Goal: Task Accomplishment & Management: Complete application form

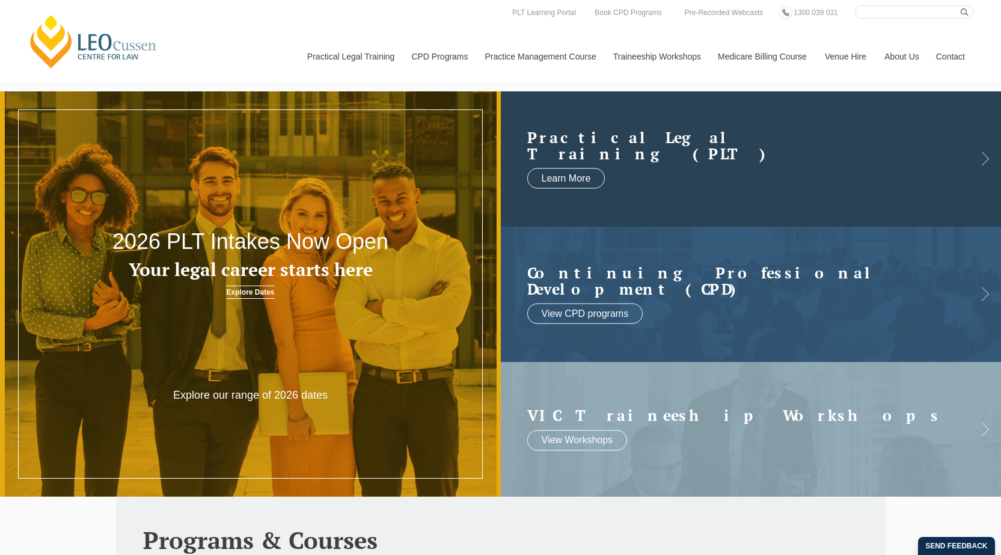
click at [634, 155] on h2 "Practical Legal Training (PLT)" at bounding box center [739, 145] width 424 height 33
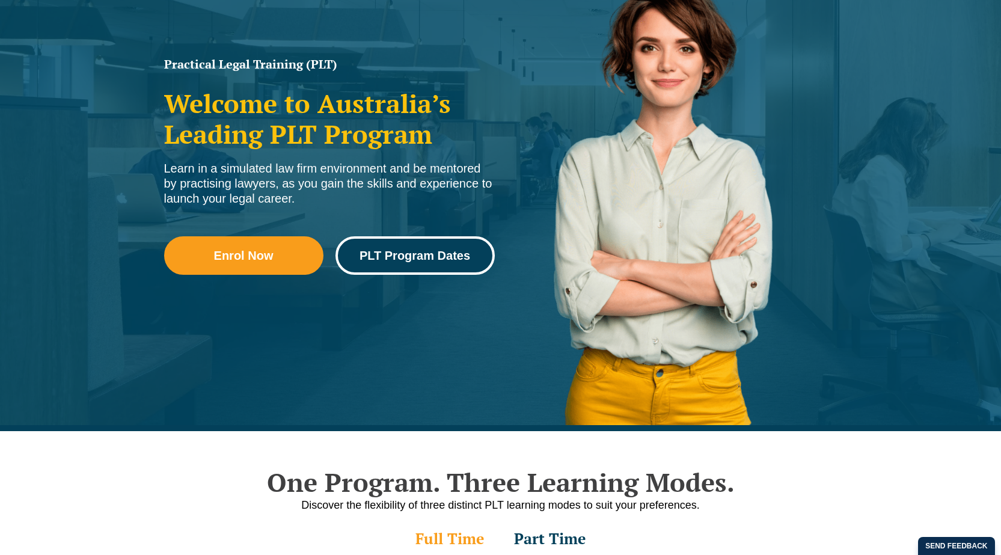
click at [444, 251] on span "PLT Program Dates" at bounding box center [415, 255] width 111 height 12
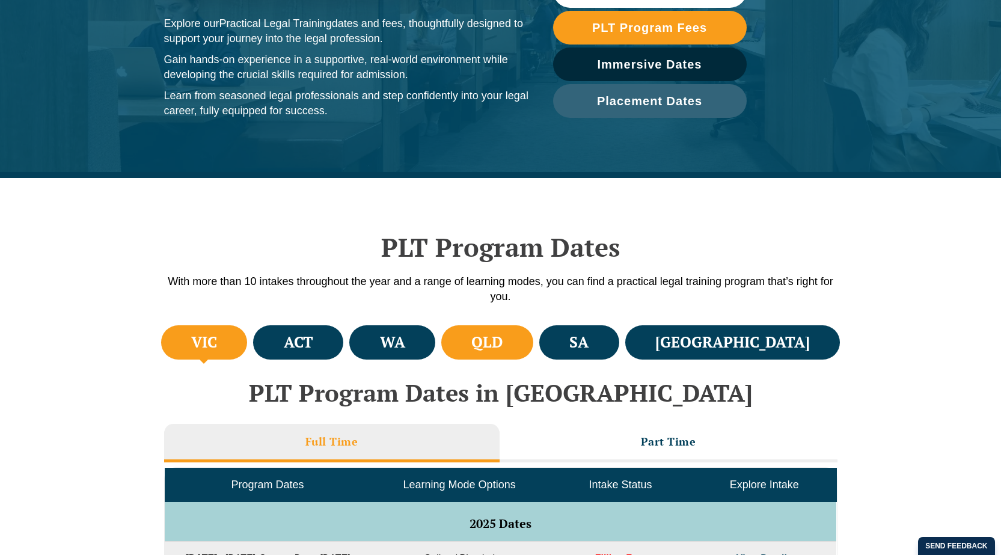
click at [533, 346] on li "QLD" at bounding box center [487, 342] width 92 height 34
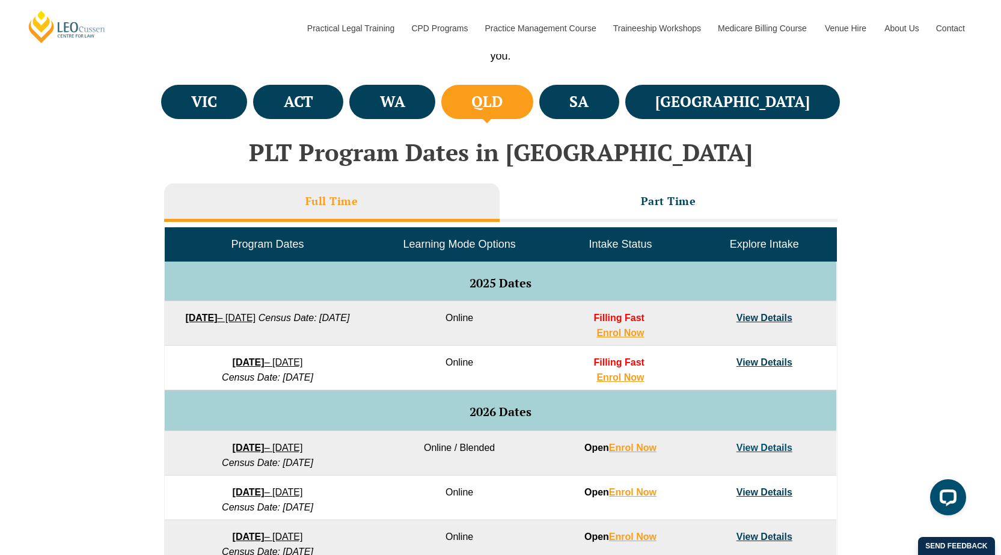
click at [437, 204] on li "Full Time" at bounding box center [331, 202] width 335 height 38
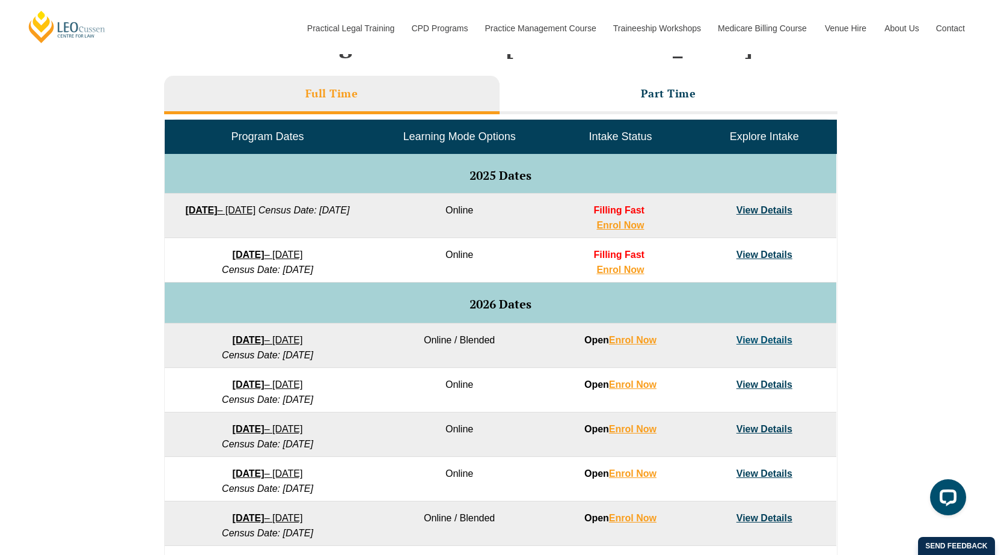
scroll to position [601, 0]
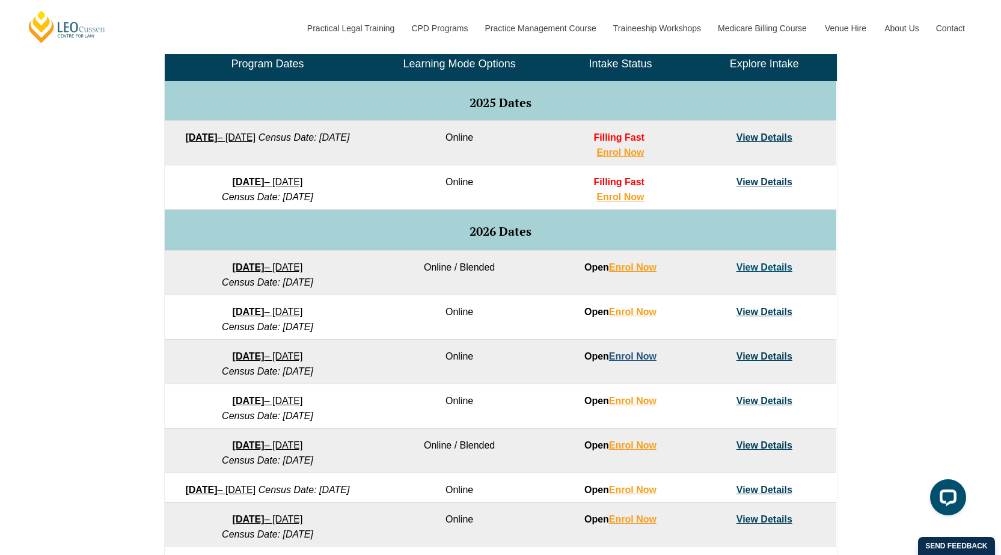
click at [634, 358] on link "Enrol Now" at bounding box center [632, 356] width 47 height 10
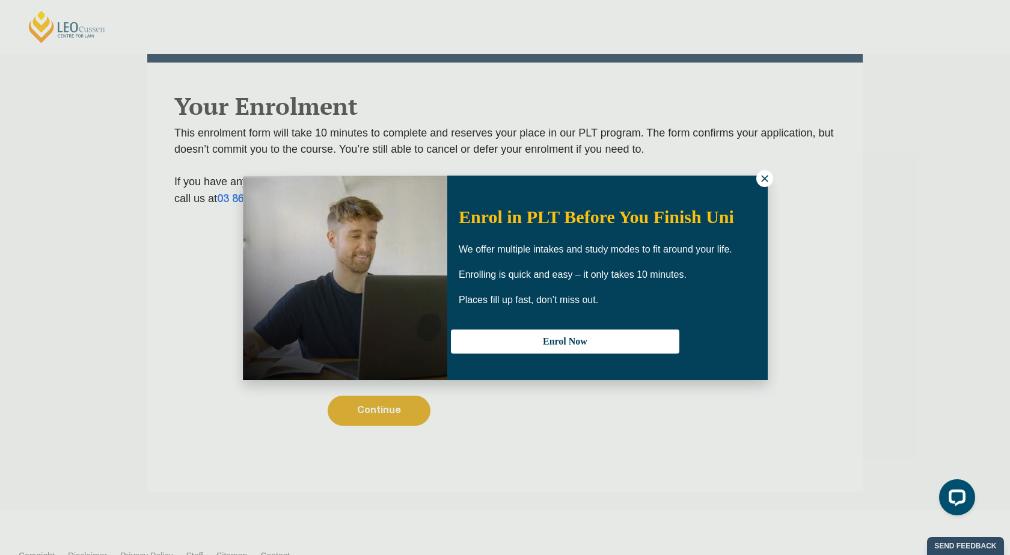
click at [394, 401] on div "Enrol in PLT Before You Finish Uni We offer multiple intakes and study modes to…" at bounding box center [505, 277] width 1010 height 555
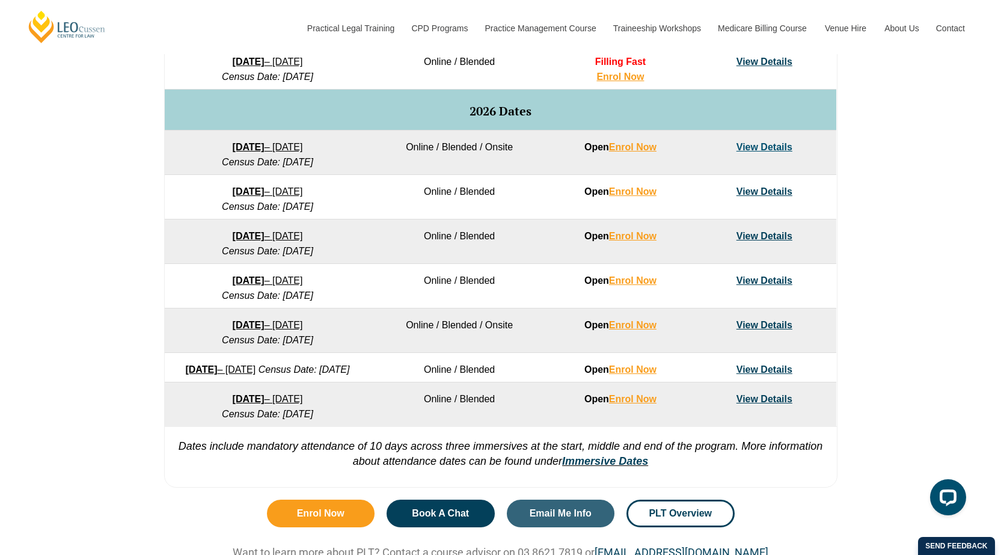
click at [771, 234] on link "View Details" at bounding box center [764, 236] width 56 height 10
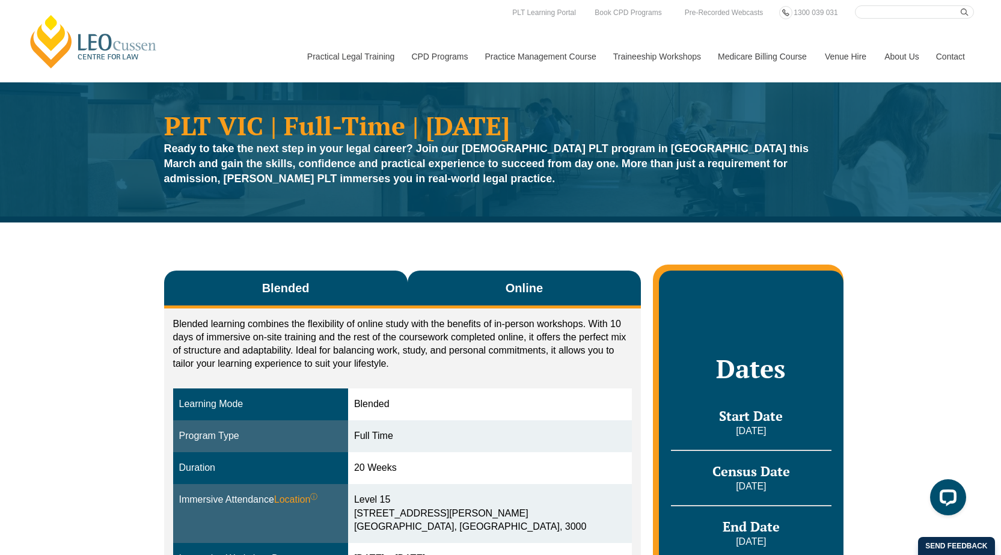
click at [536, 295] on span "Online" at bounding box center [524, 288] width 37 height 17
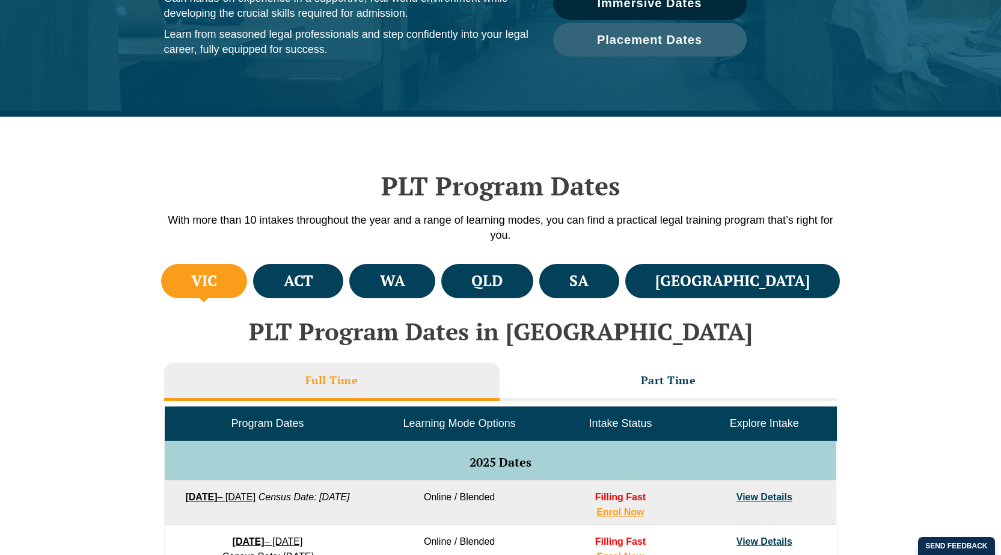
scroll to position [207, 0]
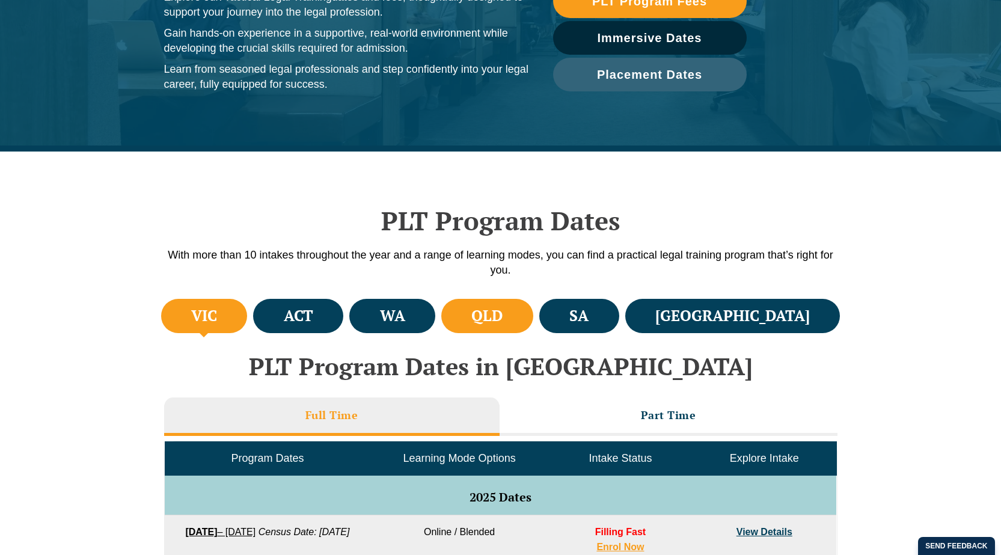
click at [503, 320] on h4 "QLD" at bounding box center [486, 316] width 31 height 20
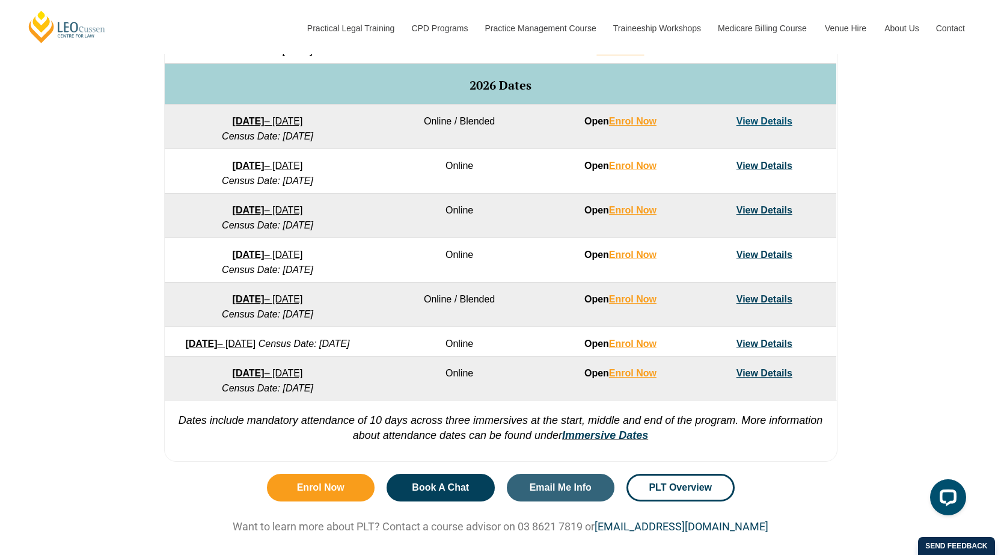
scroll to position [748, 0]
click at [278, 211] on link "23 March 2026 – 7 August 2026" at bounding box center [268, 209] width 70 height 10
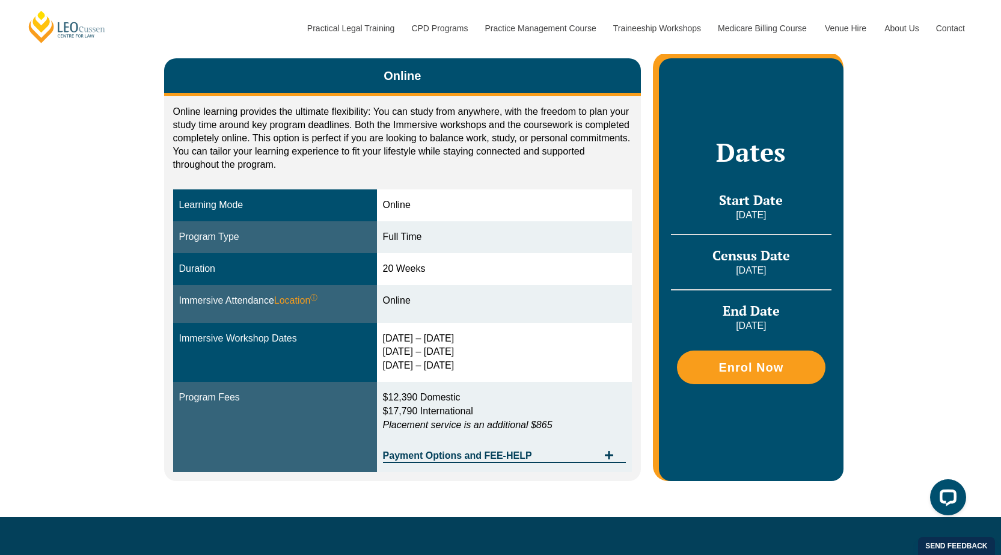
scroll to position [301, 0]
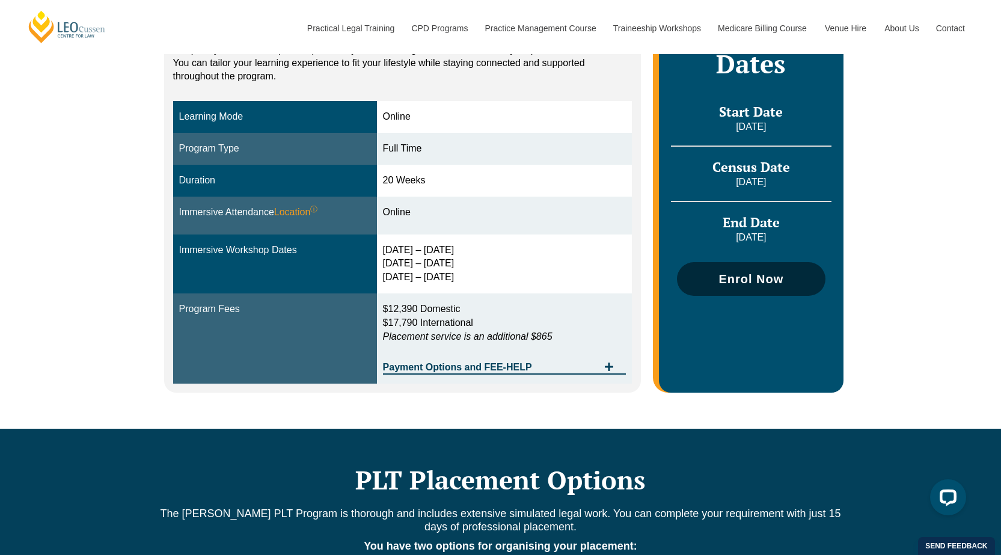
click at [728, 267] on link "Enrol Now" at bounding box center [751, 279] width 148 height 34
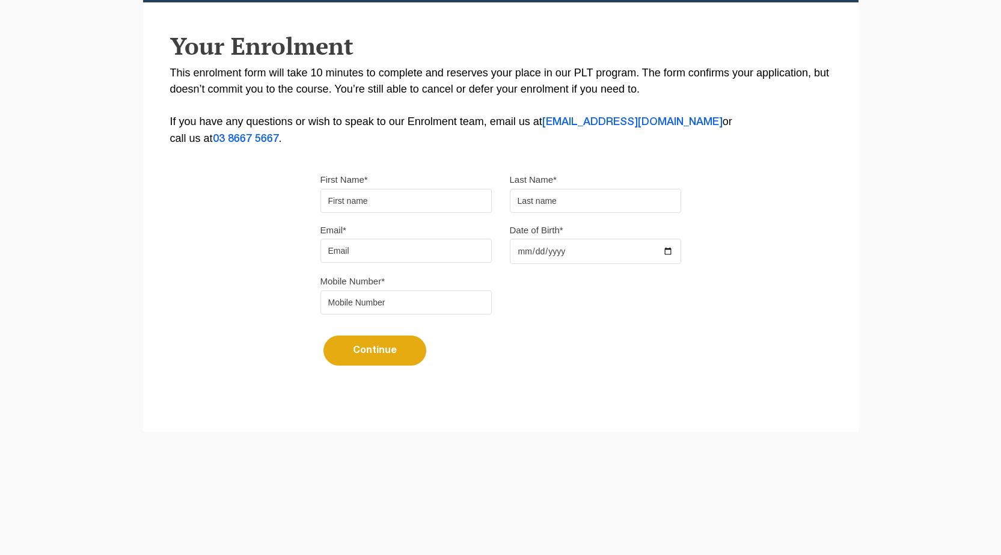
scroll to position [240, 0]
click at [367, 197] on input "First Name*" at bounding box center [405, 201] width 171 height 24
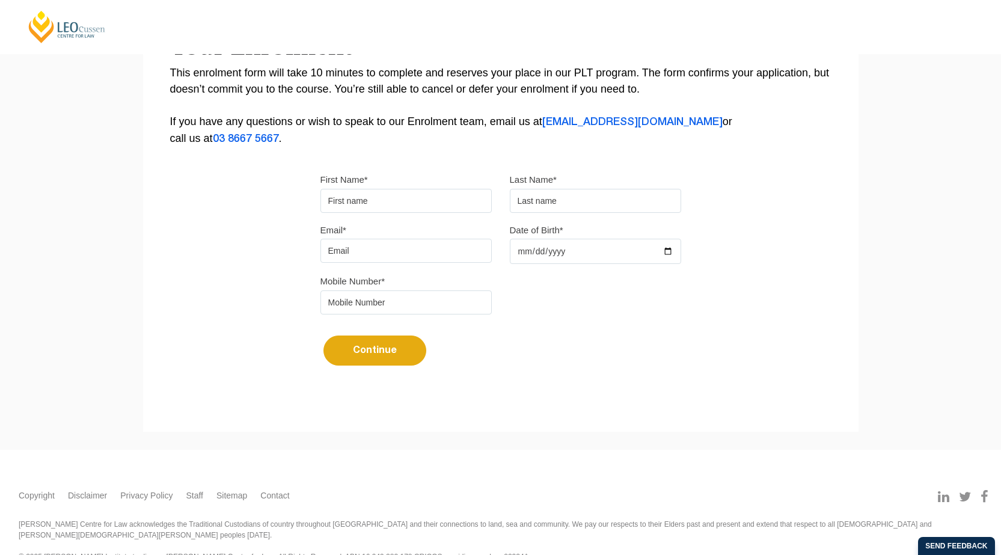
type input "[PERSON_NAME]"
type input "debra.bryan@bigpond.com"
type input "0418458637"
click at [599, 257] on input "Date of Birth*" at bounding box center [595, 251] width 171 height 25
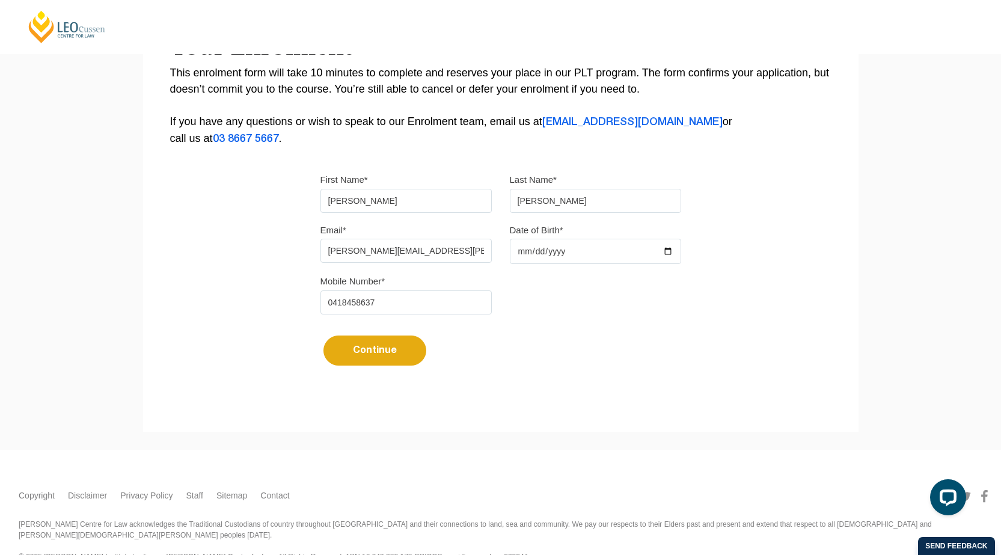
scroll to position [0, 0]
type input "1966-07-31"
click at [378, 355] on button "Continue" at bounding box center [374, 350] width 103 height 30
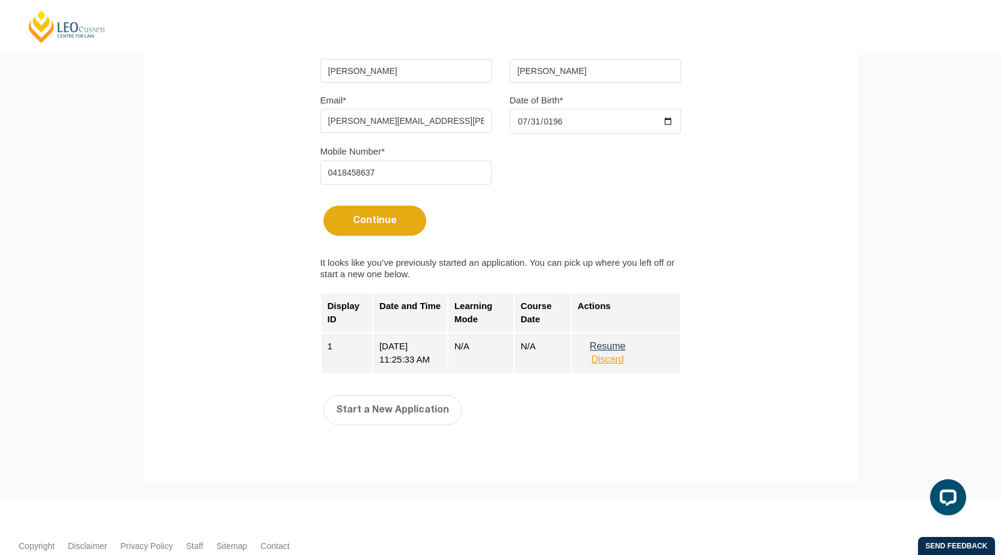
scroll to position [435, 0]
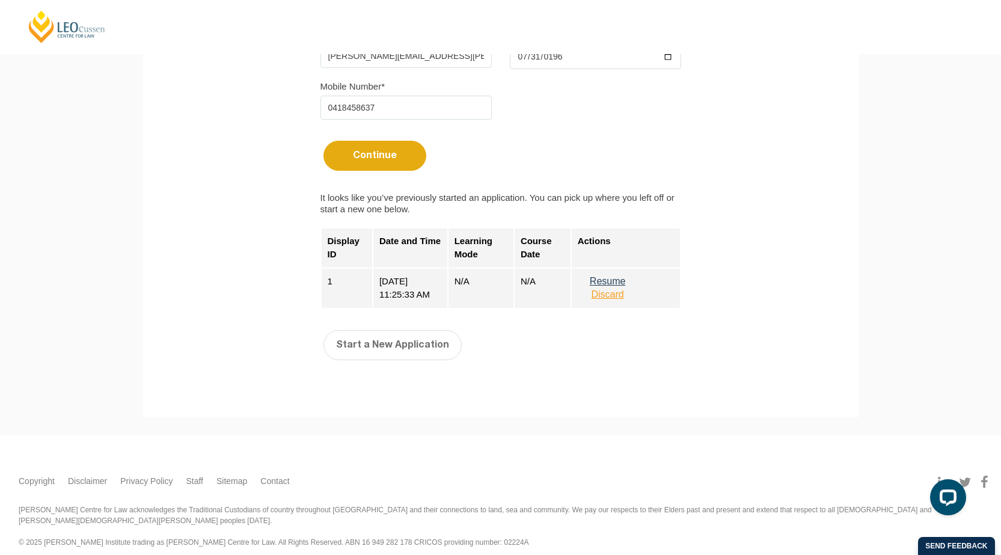
click at [611, 279] on button "Resume" at bounding box center [608, 281] width 60 height 11
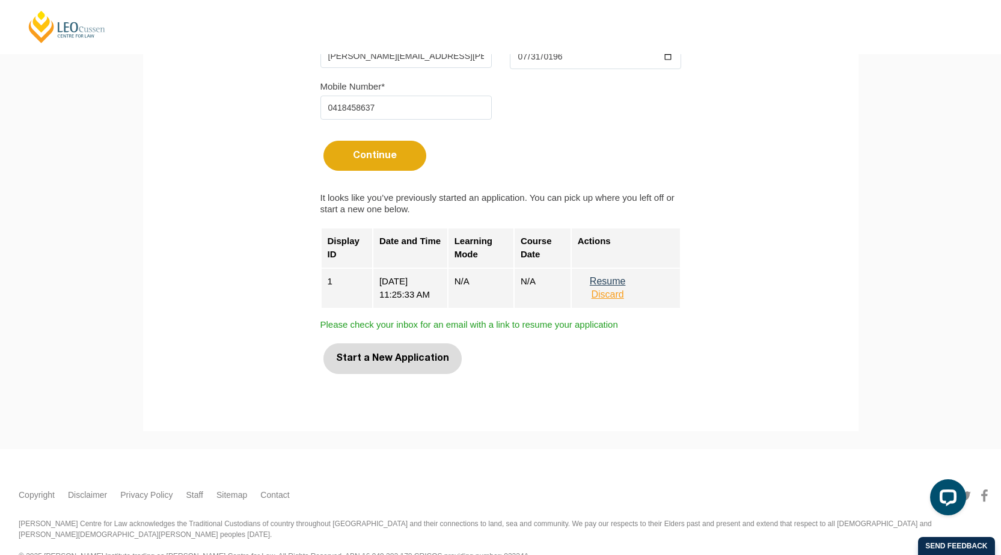
click at [375, 364] on button "Start a New Application" at bounding box center [392, 358] width 138 height 30
select select
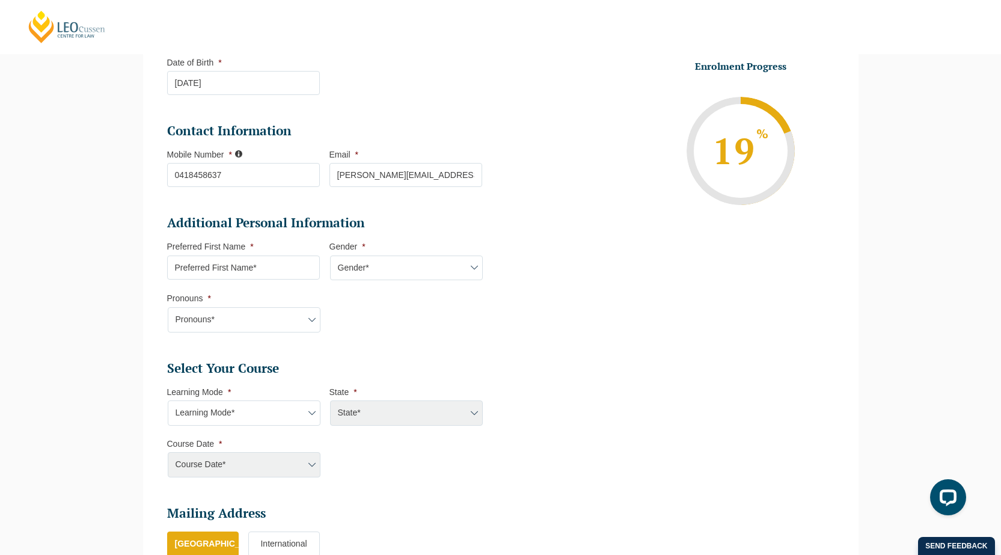
scroll to position [284, 0]
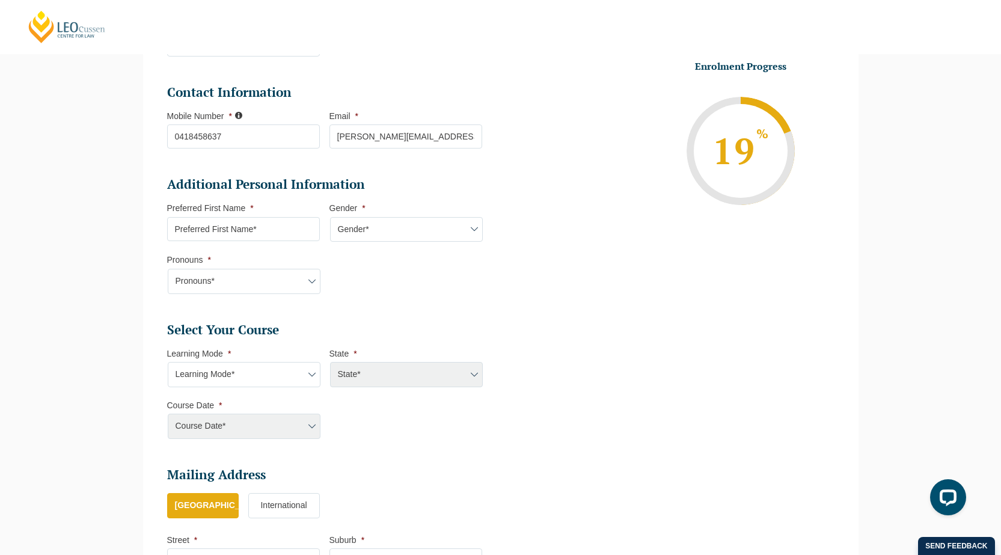
click at [272, 230] on input "Preferred First Name *" at bounding box center [243, 229] width 153 height 24
type input "Debra"
click at [445, 224] on select "Gender* Male Female Nonbinary Intersex Prefer not to disclose Other" at bounding box center [406, 229] width 153 height 25
select select "Female"
click at [330, 217] on select "Gender* Male Female Nonbinary Intersex Prefer not to disclose Other" at bounding box center [406, 229] width 153 height 25
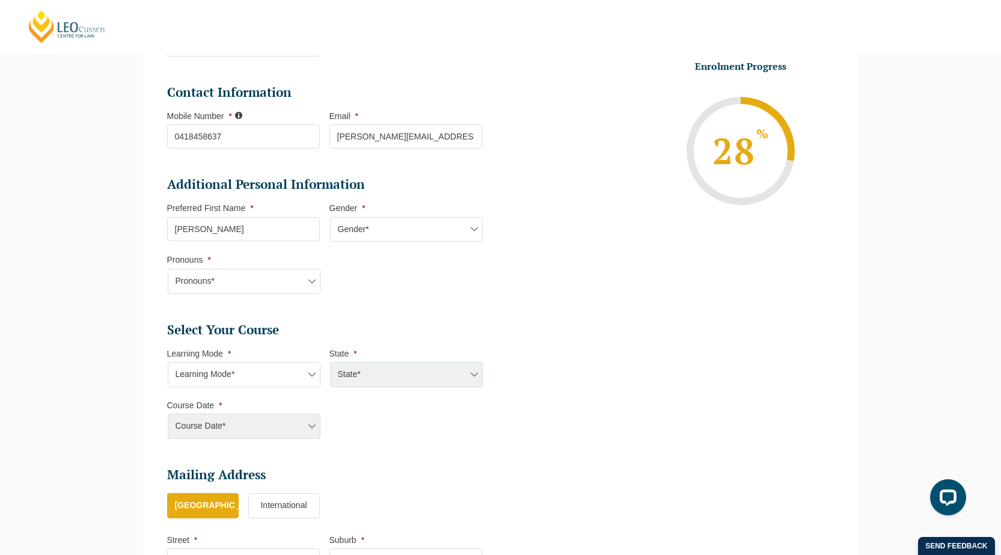
click at [251, 283] on select "Pronouns* She/Her/Hers He/Him/His They/Them/Theirs Other Prefer not to disclose" at bounding box center [244, 281] width 153 height 25
select select "She/Her/Hers"
click at [168, 269] on select "Pronouns* She/Her/Hers He/Him/His They/Them/Theirs Other Prefer not to disclose" at bounding box center [244, 281] width 153 height 25
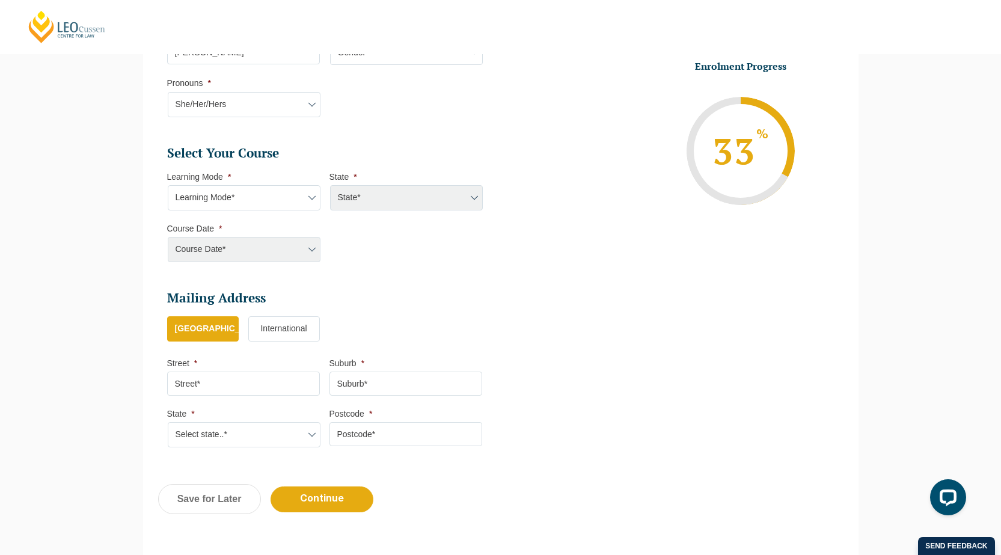
scroll to position [465, 0]
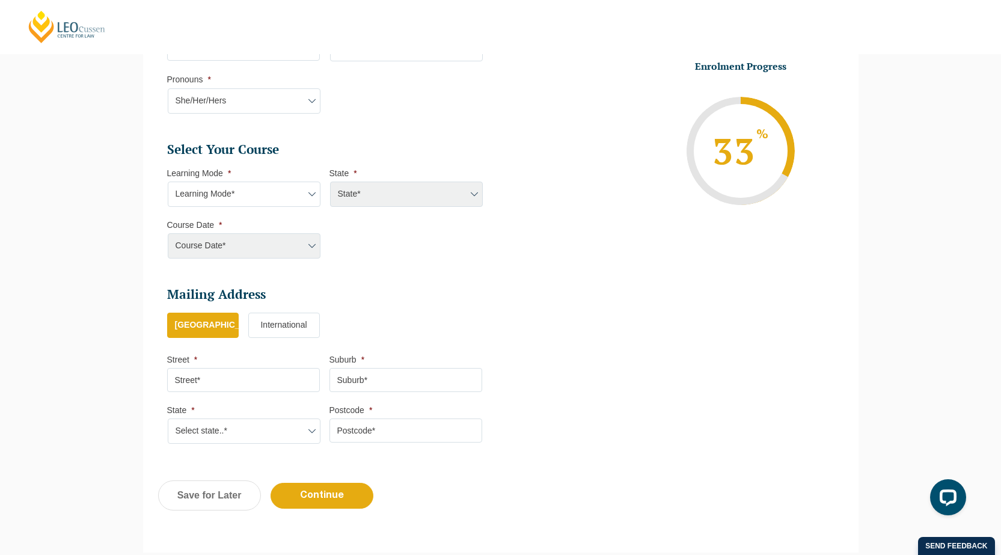
click at [310, 193] on select "Learning Mode* Online Full Time Learning Online Part Time Learning Blended Full…" at bounding box center [244, 194] width 153 height 25
select select "Online Full Time Learning"
click at [168, 182] on select "Learning Mode* Online Full Time Learning Online Part Time Learning Blended Full…" at bounding box center [244, 194] width 153 height 25
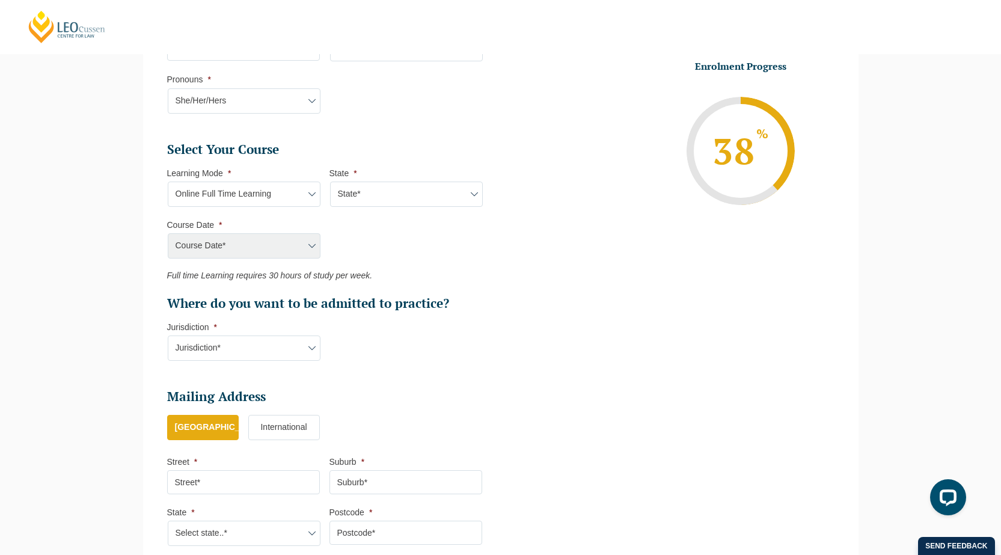
click at [400, 192] on select "State* National (ACT/NSW, VIC, QLD, SA, WA)" at bounding box center [406, 194] width 153 height 25
select select "National (ACT/NSW, VIC, QLD, SA, WA)"
click at [330, 182] on select "State* National (ACT/NSW, VIC, QLD, SA, WA)" at bounding box center [406, 194] width 153 height 25
click at [313, 245] on select "Course Date* September 2025 (22-Sep-2025 to 20-Feb-2026) December 2025 (08-Dec-…" at bounding box center [244, 245] width 153 height 25
select select "March 2026 (23-Mar-2026 to 07-Aug-2026)"
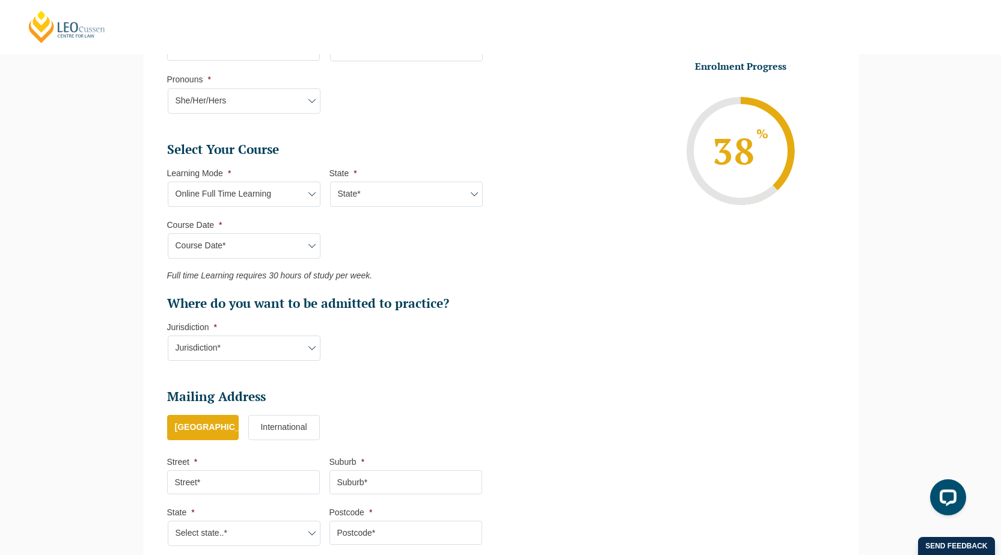
click at [168, 233] on select "Course Date* September 2025 (22-Sep-2025 to 20-Feb-2026) December 2025 (08-Dec-…" at bounding box center [244, 245] width 153 height 25
type input "Intake 04 March 2026 FT"
type input "Practical Legal Training (NAT)"
select select "NAT PLT (MAR) 2026 Full Time Online"
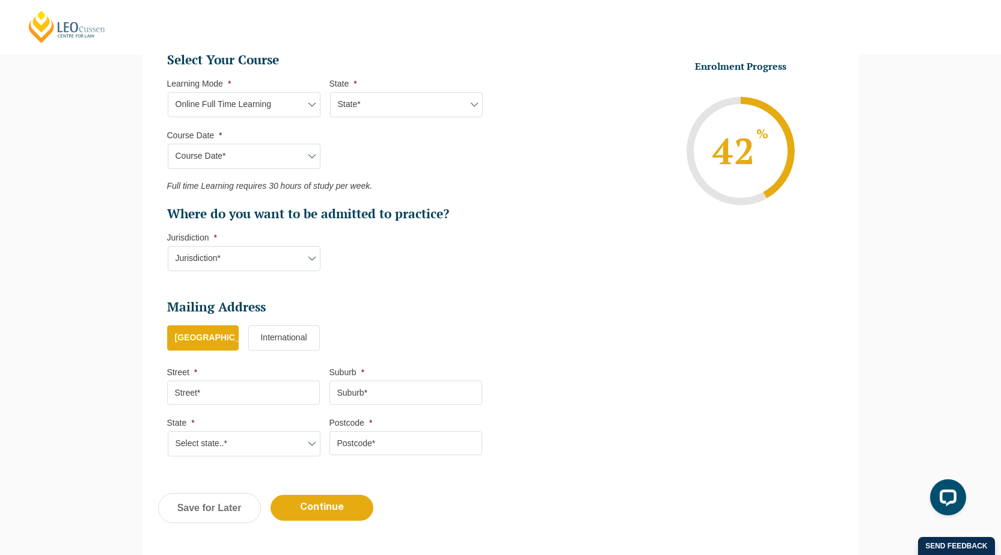
scroll to position [585, 0]
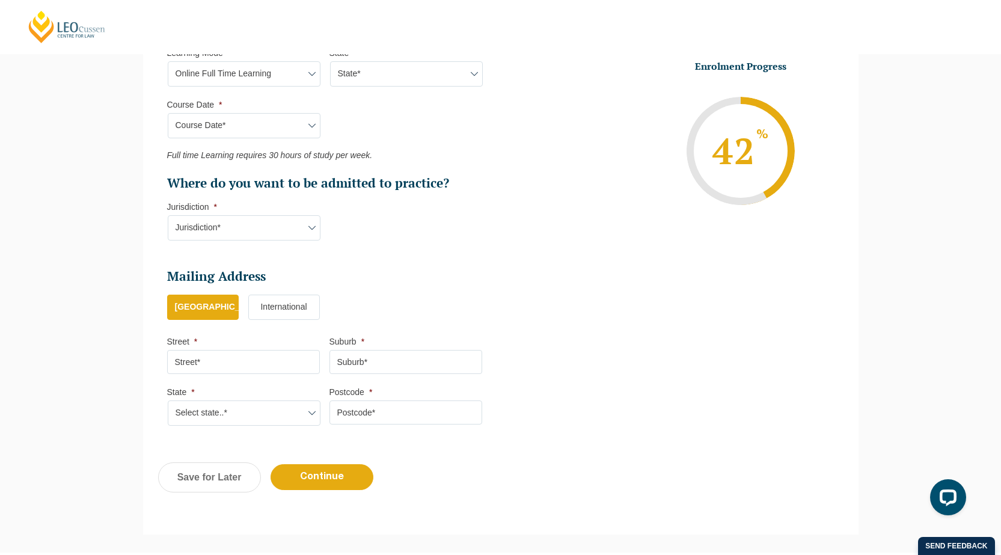
click at [309, 225] on select "Jurisdiction* VIC ACT/NSW SA WA QLD" at bounding box center [244, 227] width 153 height 25
select select "QLD"
click at [168, 215] on select "Jurisdiction* VIC ACT/NSW SA WA QLD" at bounding box center [244, 227] width 153 height 25
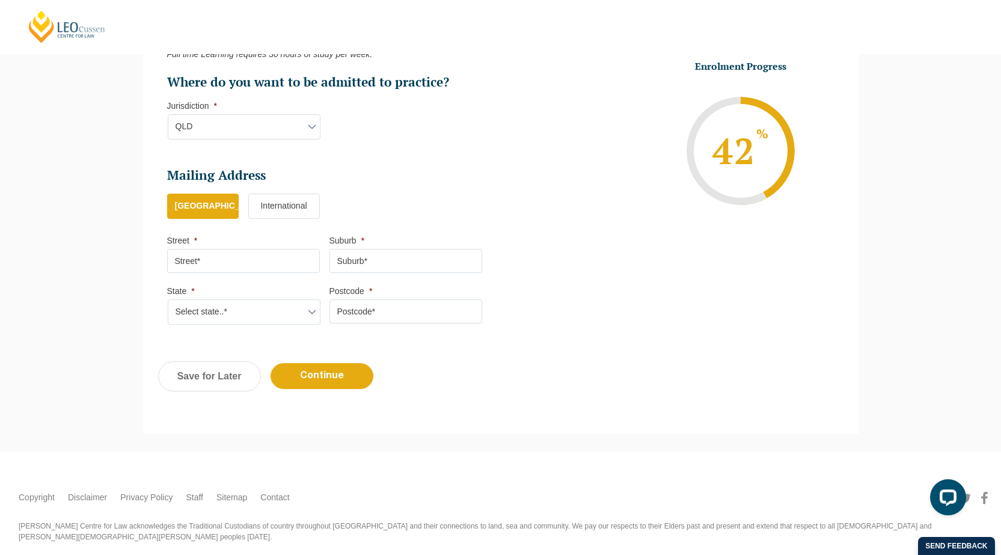
scroll to position [702, 0]
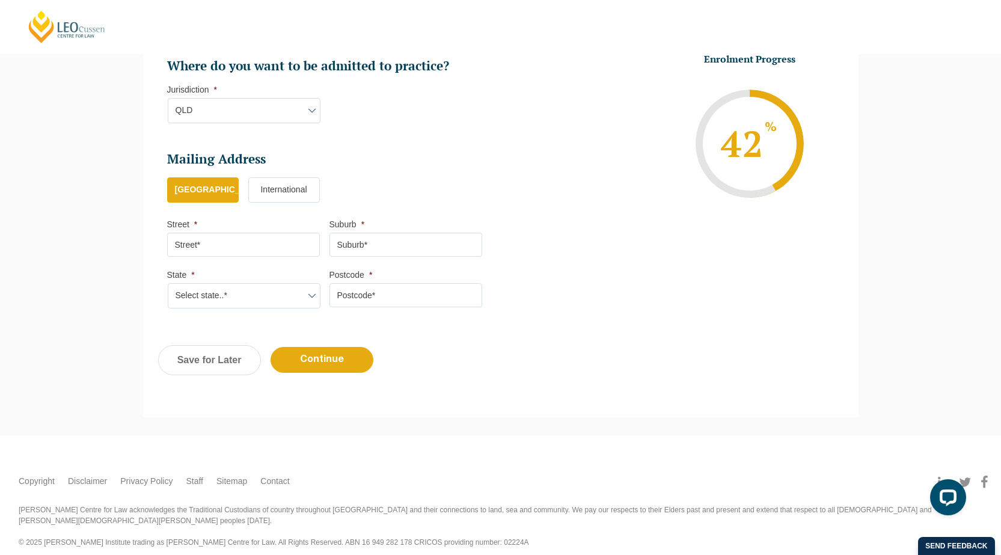
click at [220, 240] on input "Street *" at bounding box center [243, 245] width 153 height 24
type input "197 Josephs Rd"
type input "CARLTON"
select select "TAS"
type input "7173"
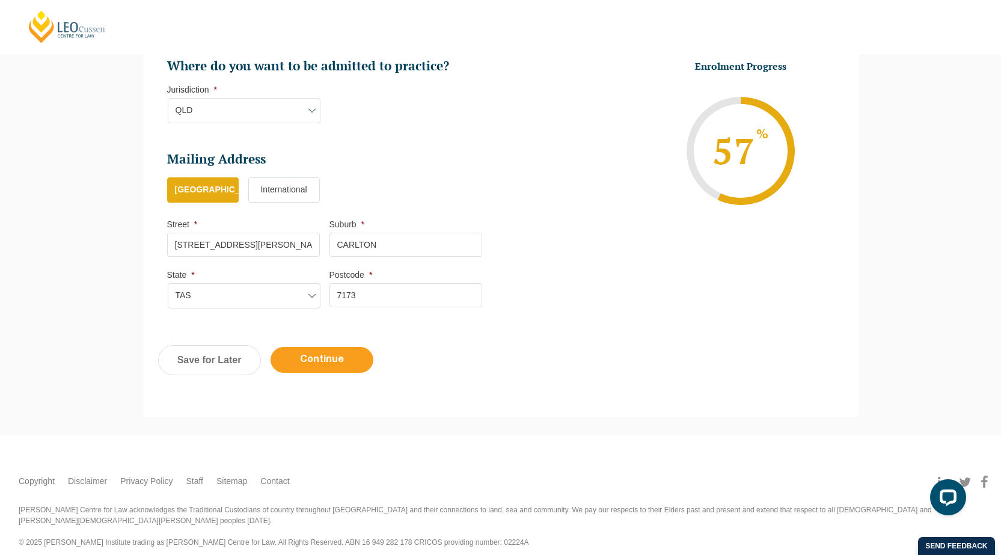
click at [323, 362] on input "Continue" at bounding box center [322, 360] width 103 height 26
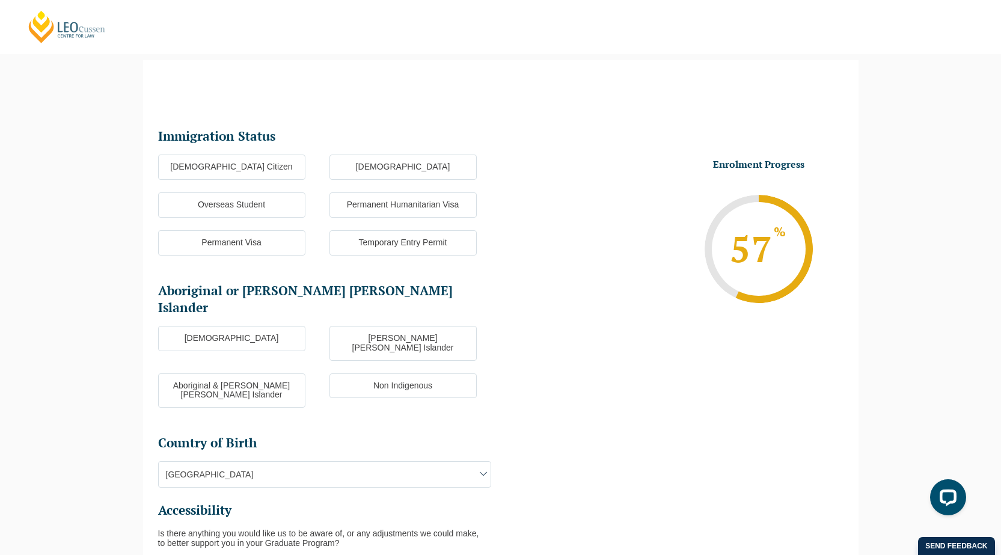
scroll to position [0, 0]
click at [252, 156] on label "Australian Citizen" at bounding box center [231, 167] width 147 height 25
click at [0, 0] on input "Australian Citizen" at bounding box center [0, 0] width 0 height 0
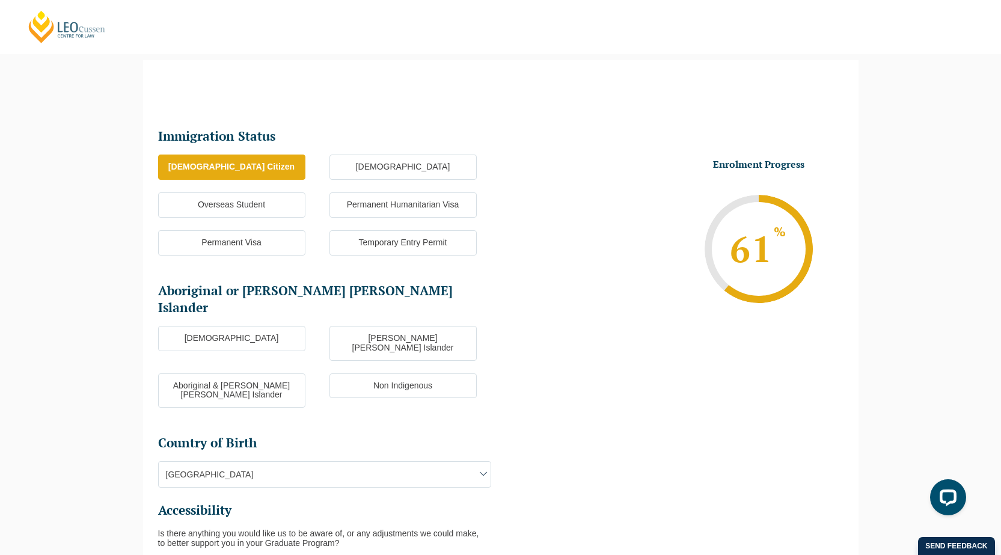
click at [413, 373] on label "Non Indigenous" at bounding box center [402, 385] width 147 height 25
click at [0, 0] on input "Non Indigenous" at bounding box center [0, 0] width 0 height 0
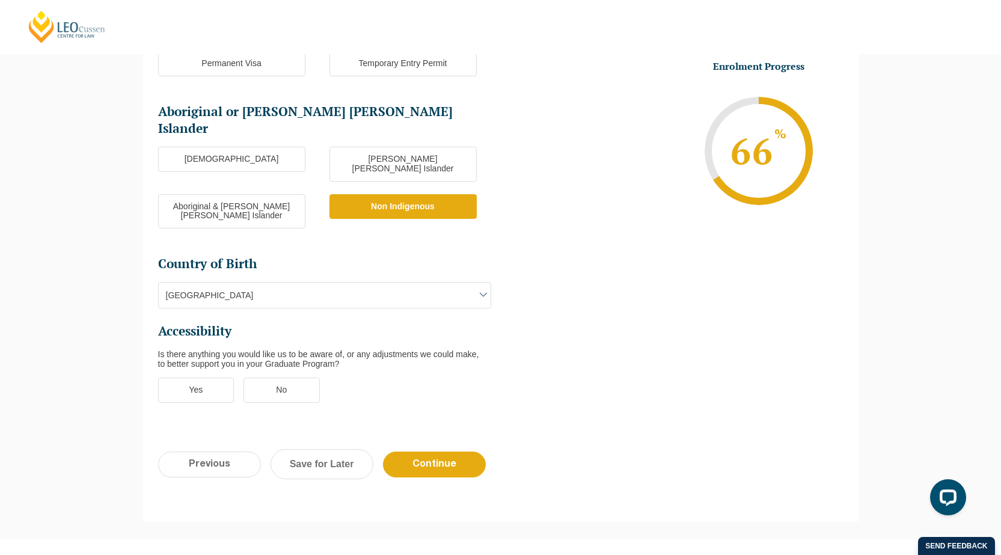
scroll to position [284, 0]
click at [293, 376] on label "No" at bounding box center [281, 388] width 76 height 25
click at [0, 0] on input "No" at bounding box center [0, 0] width 0 height 0
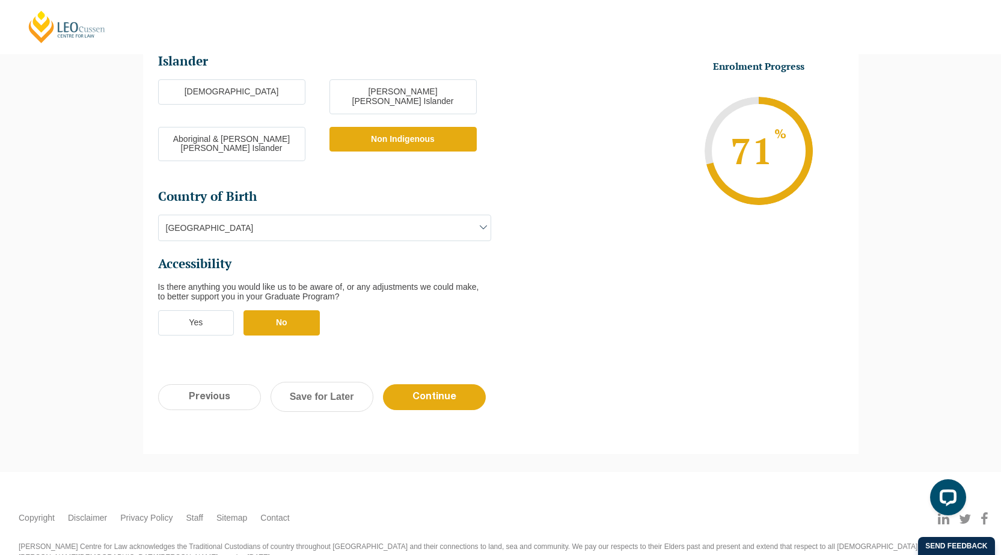
scroll to position [351, 0]
click at [438, 384] on input "Continue" at bounding box center [434, 397] width 103 height 26
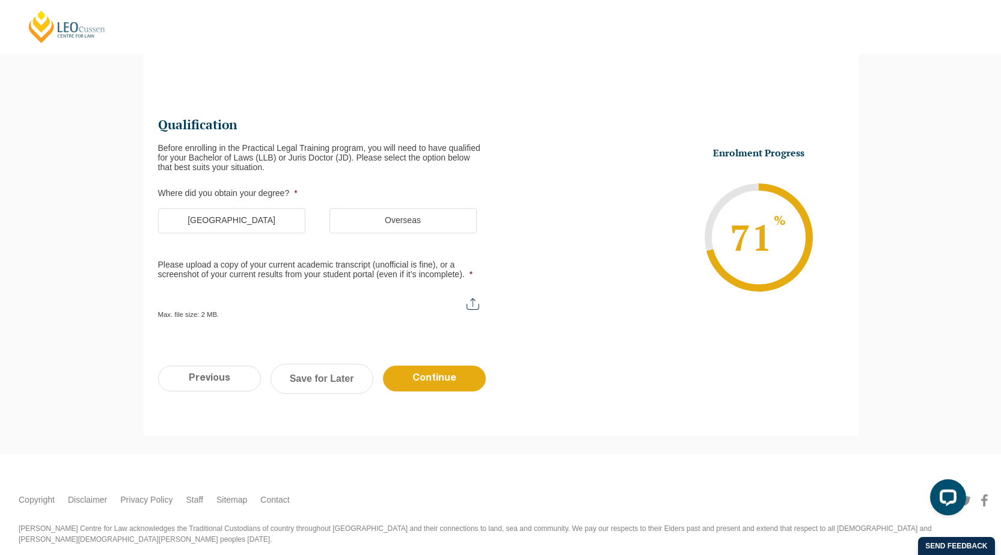
scroll to position [104, 0]
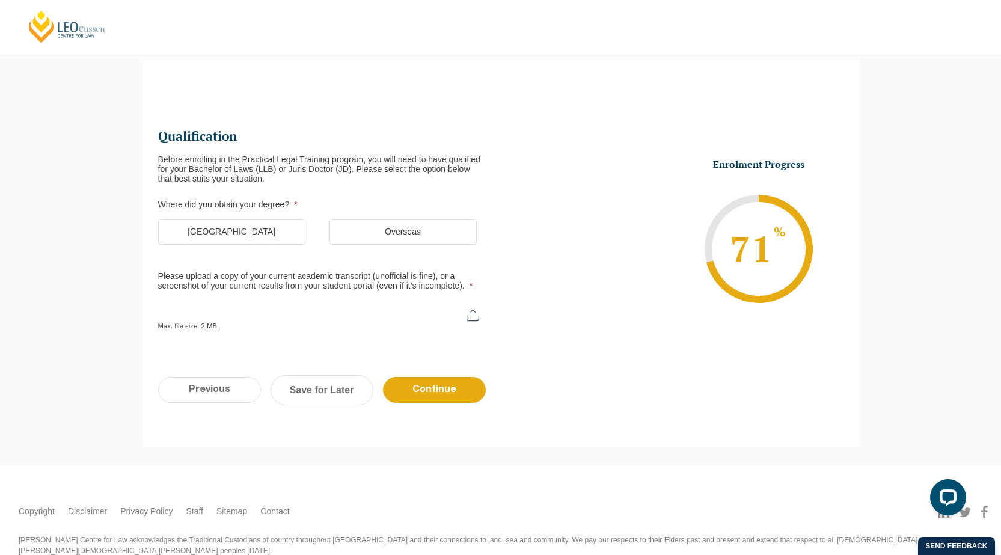
click at [235, 228] on label "Australia" at bounding box center [231, 231] width 147 height 25
click at [0, 0] on input "Australia" at bounding box center [0, 0] width 0 height 0
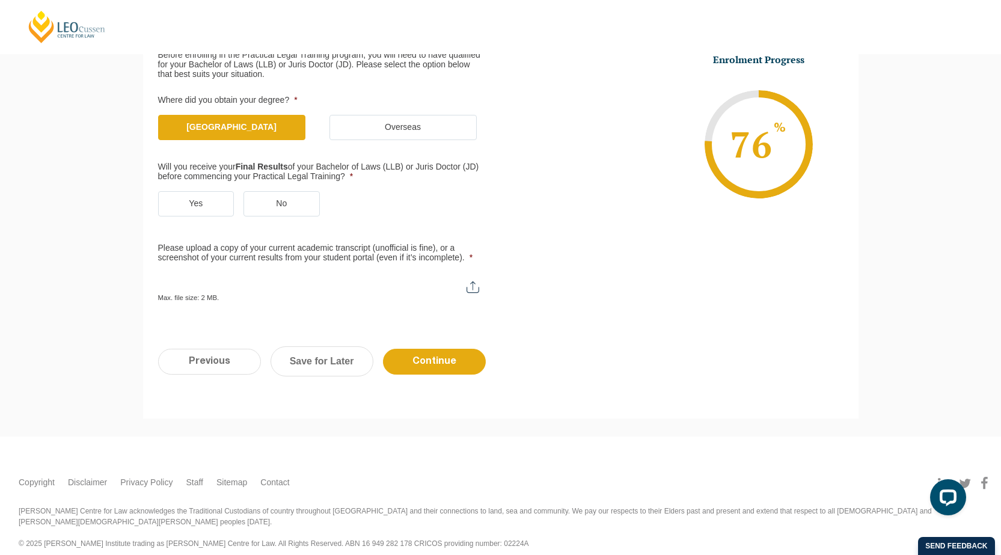
scroll to position [210, 0]
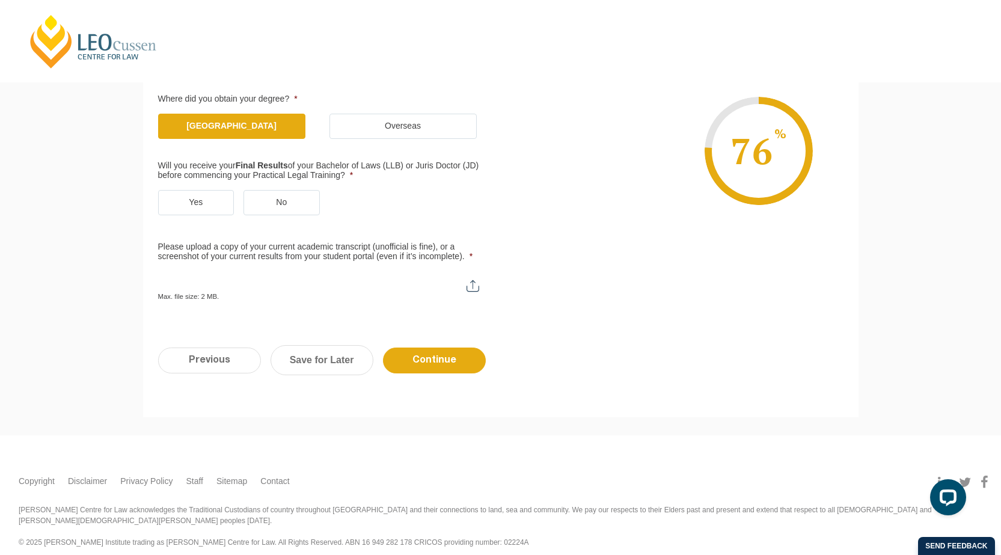
click at [477, 283] on input "Please upload a copy of your current academic transcript (unofficial is fine), …" at bounding box center [324, 281] width 333 height 20
type input "C:\fakepath\Unofficial Transcript.pdf"
click at [438, 362] on input "Continue" at bounding box center [434, 360] width 103 height 26
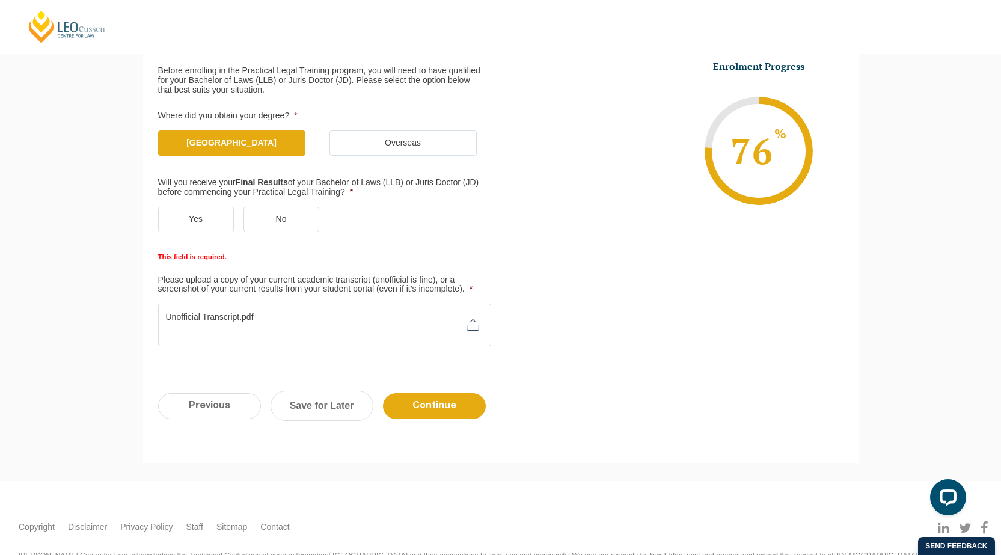
scroll to position [290, 0]
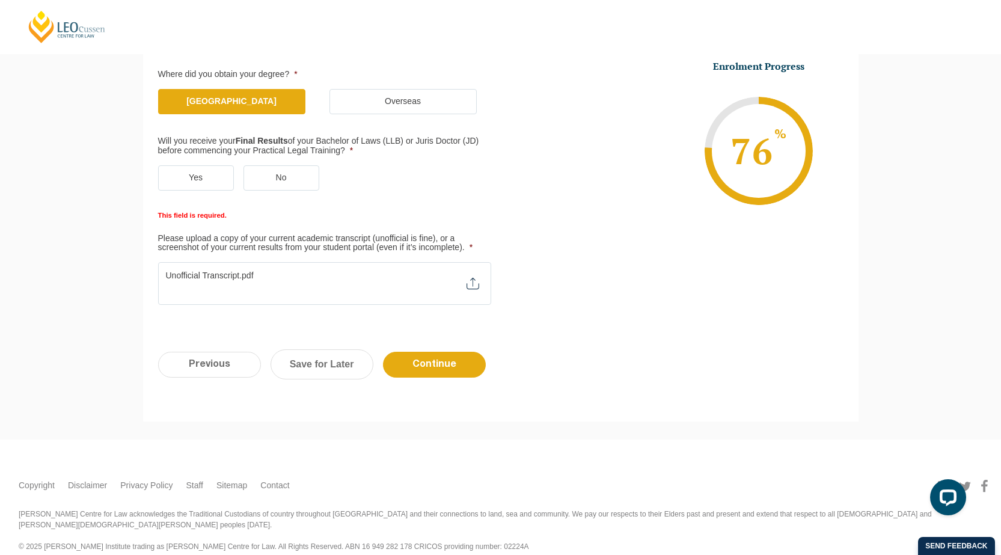
click at [284, 178] on label "No" at bounding box center [281, 177] width 76 height 25
click at [0, 0] on input "No" at bounding box center [0, 0] width 0 height 0
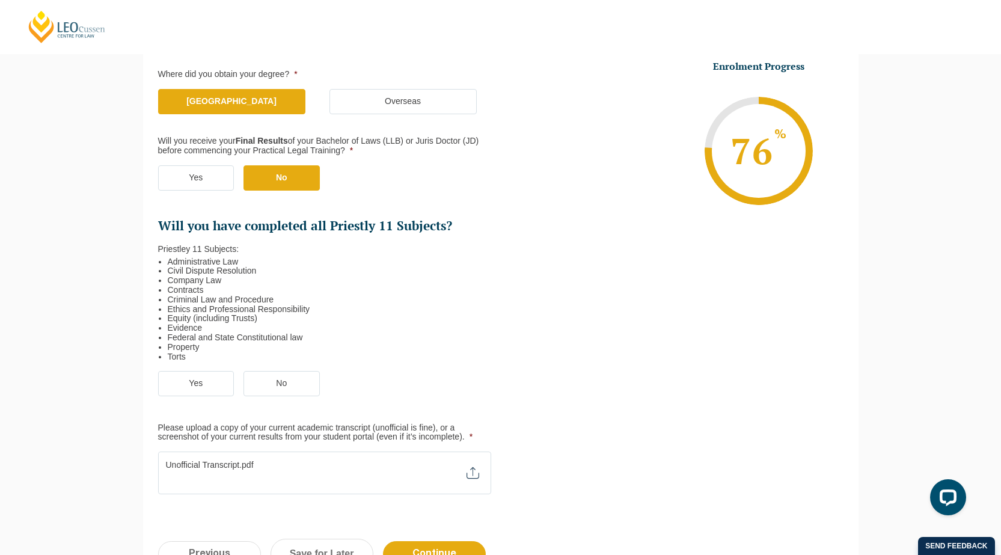
scroll to position [350, 0]
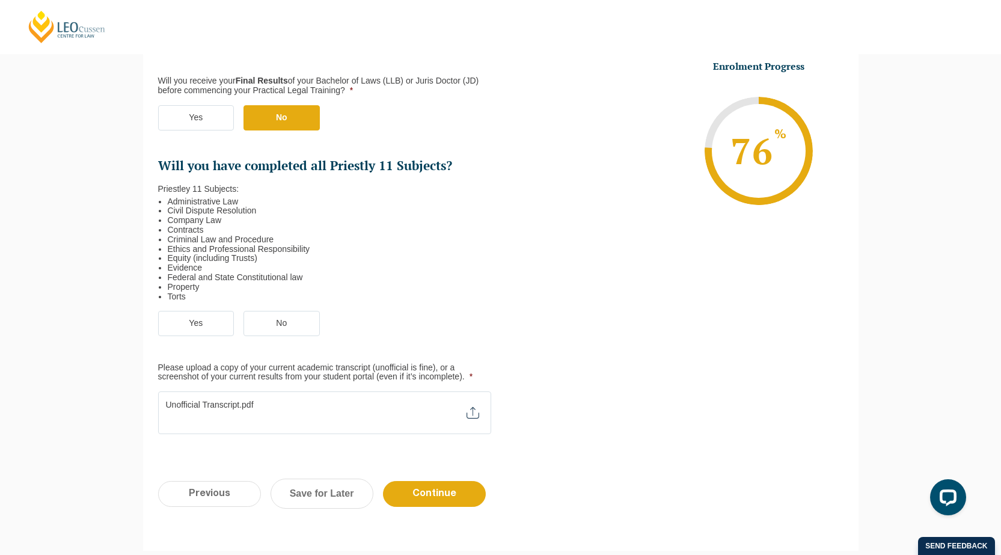
click at [205, 313] on label "Yes" at bounding box center [196, 323] width 76 height 25
click at [0, 0] on input "Yes" at bounding box center [0, 0] width 0 height 0
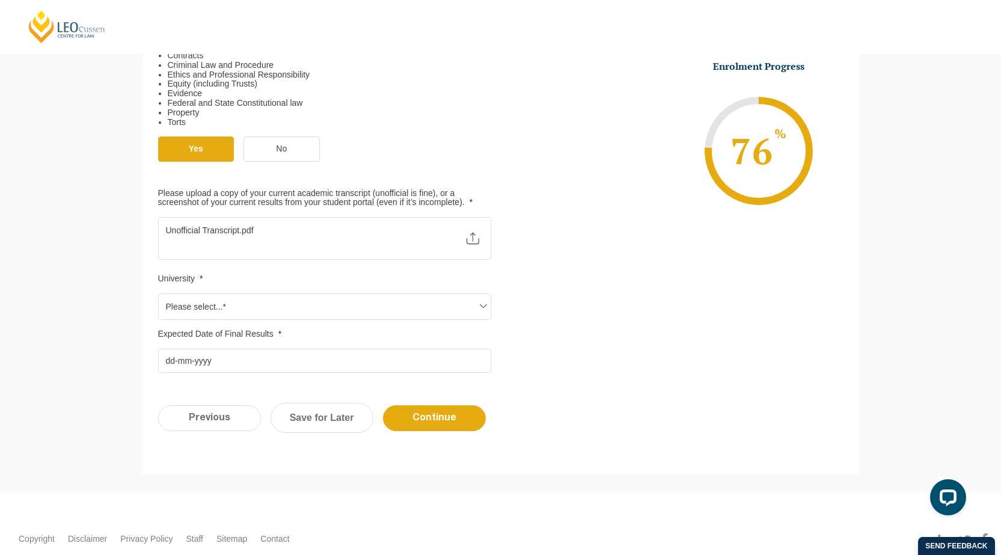
scroll to position [530, 0]
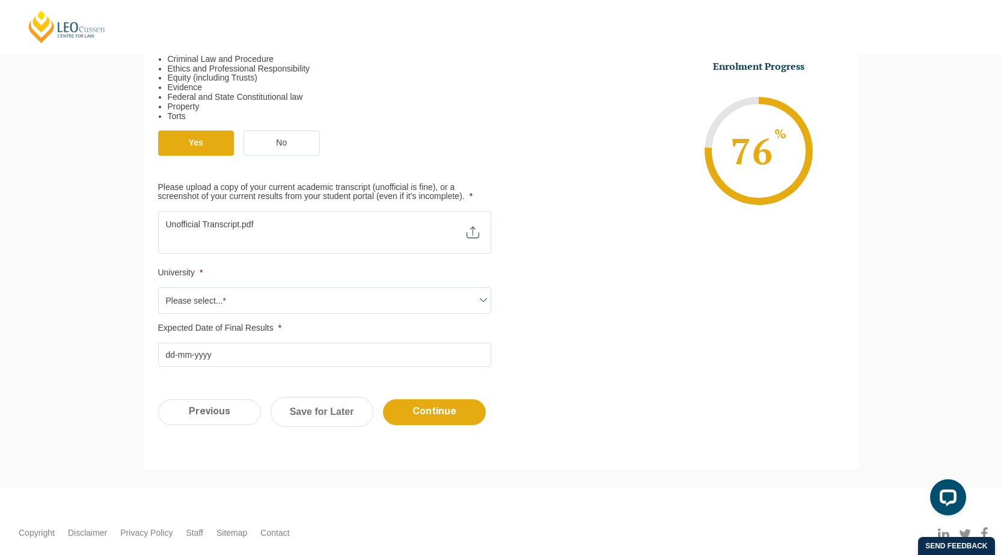
click at [374, 295] on span "Please select...*" at bounding box center [325, 300] width 332 height 25
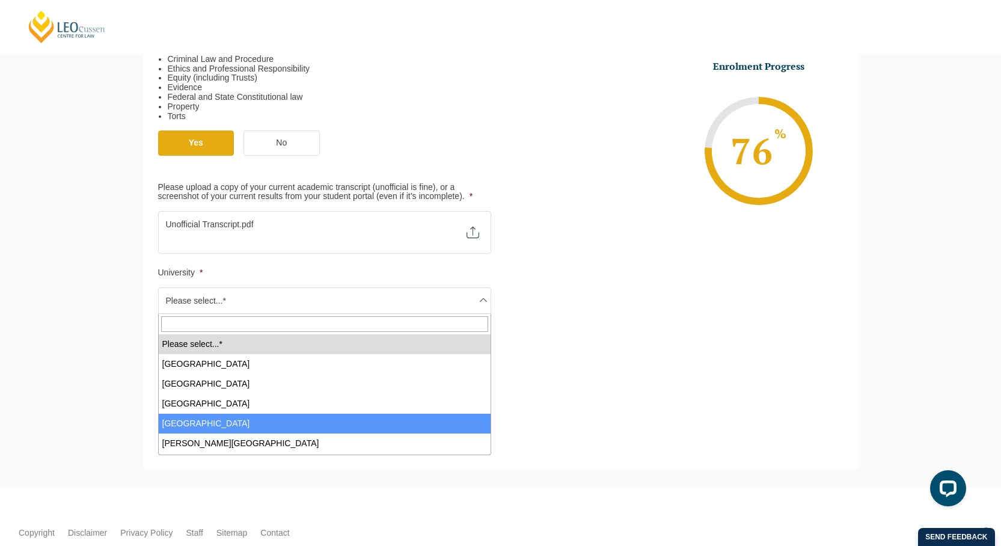
select select "Central Queensland University"
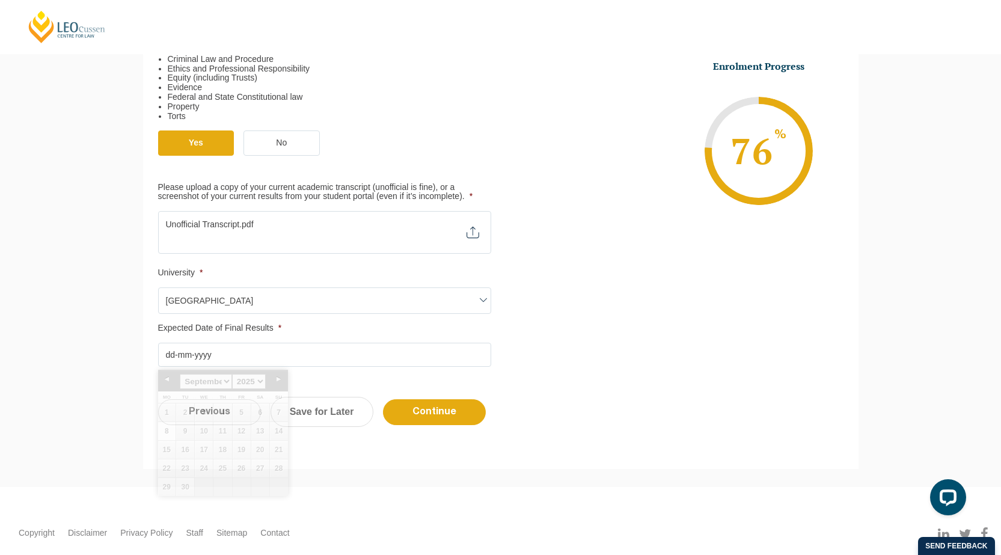
click at [262, 355] on input "Expected Date of Final Results *" at bounding box center [324, 355] width 333 height 24
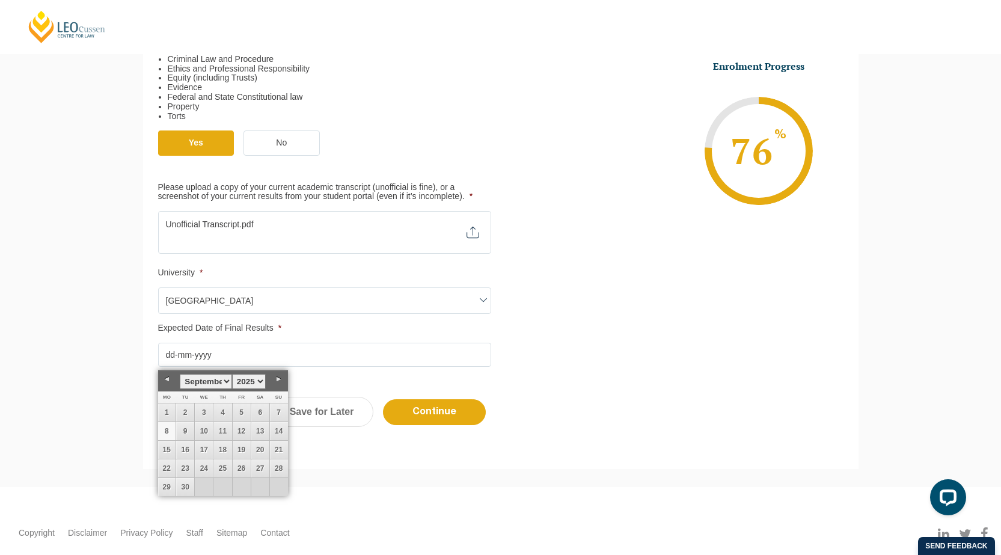
click at [279, 376] on link "Next" at bounding box center [279, 379] width 18 height 18
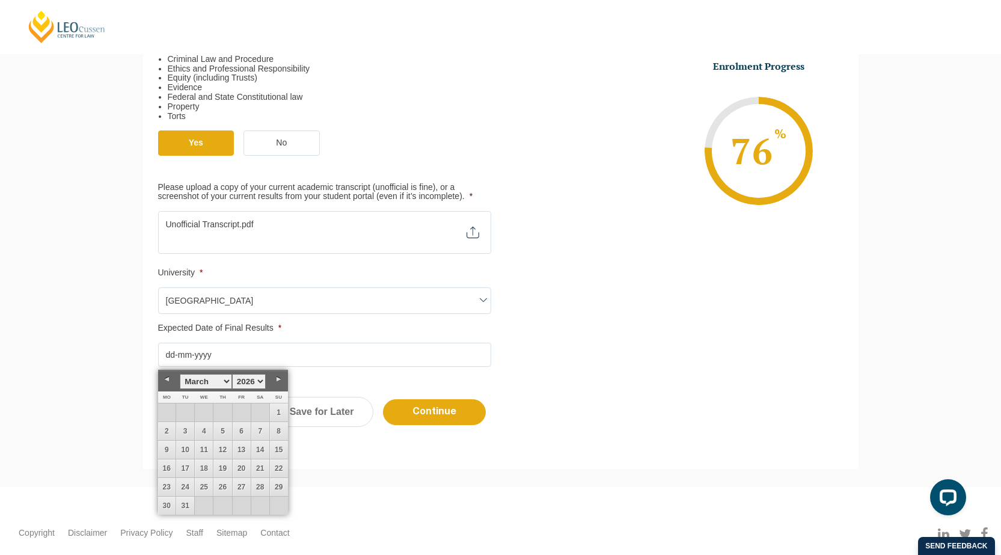
click at [279, 376] on link "Next" at bounding box center [279, 379] width 18 height 18
click at [243, 461] on link "26" at bounding box center [242, 468] width 18 height 18
type input "26-06-2026"
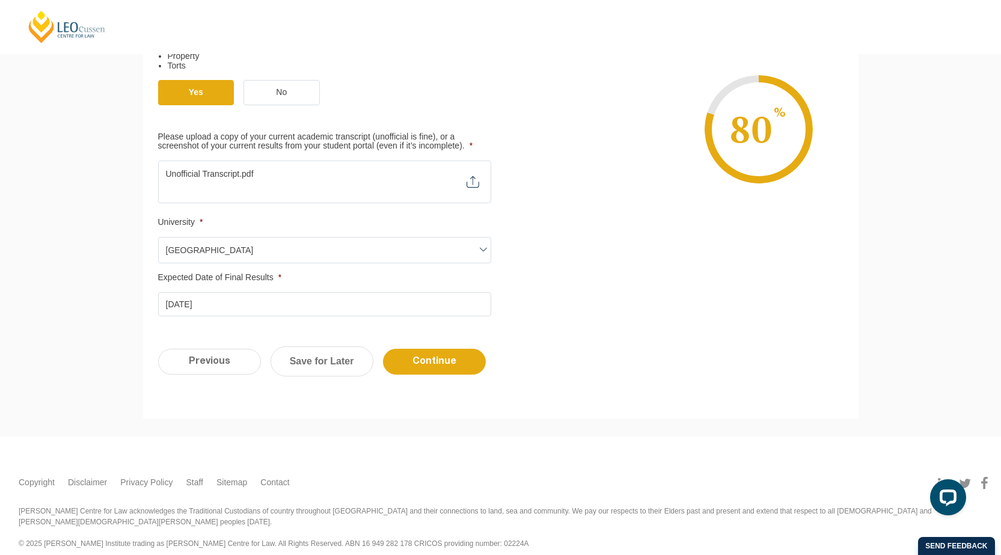
scroll to position [582, 0]
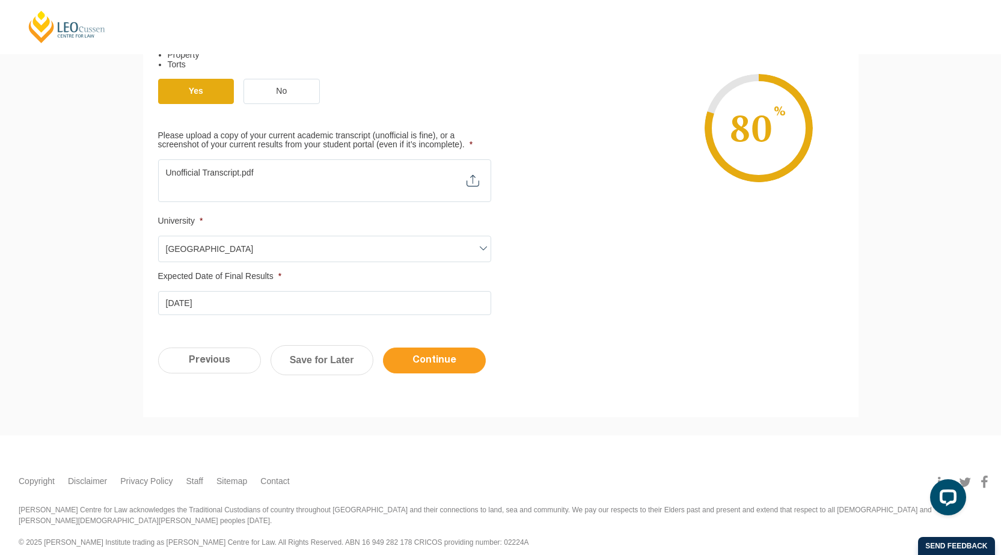
click at [451, 361] on input "Continue" at bounding box center [434, 360] width 103 height 26
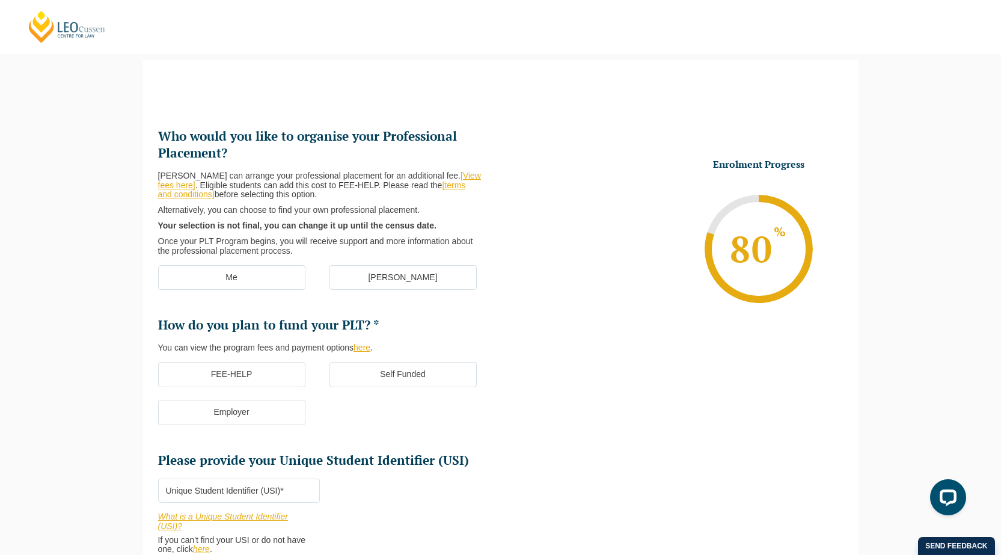
scroll to position [0, 0]
click at [227, 278] on label "Me" at bounding box center [231, 277] width 147 height 25
click at [0, 0] on input "Me" at bounding box center [0, 0] width 0 height 0
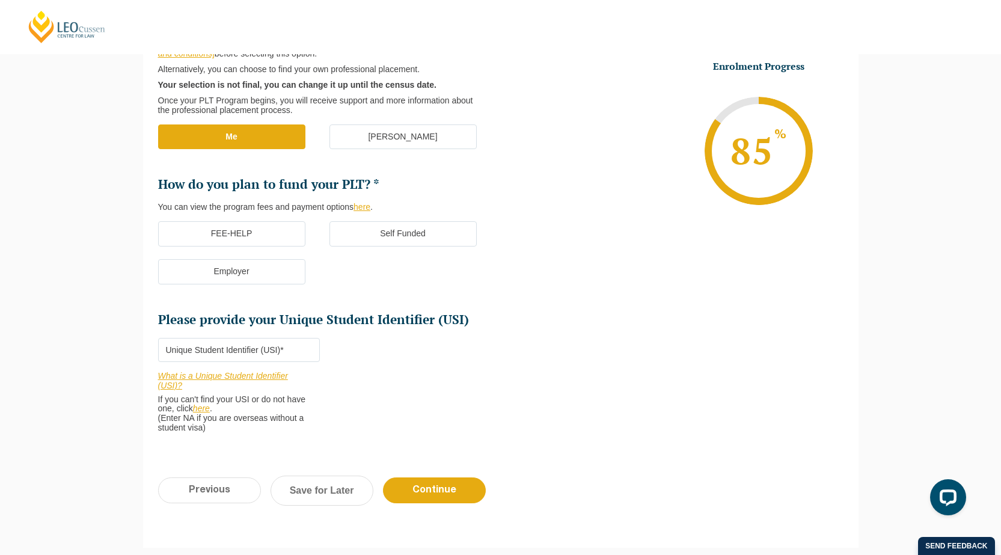
scroll to position [284, 0]
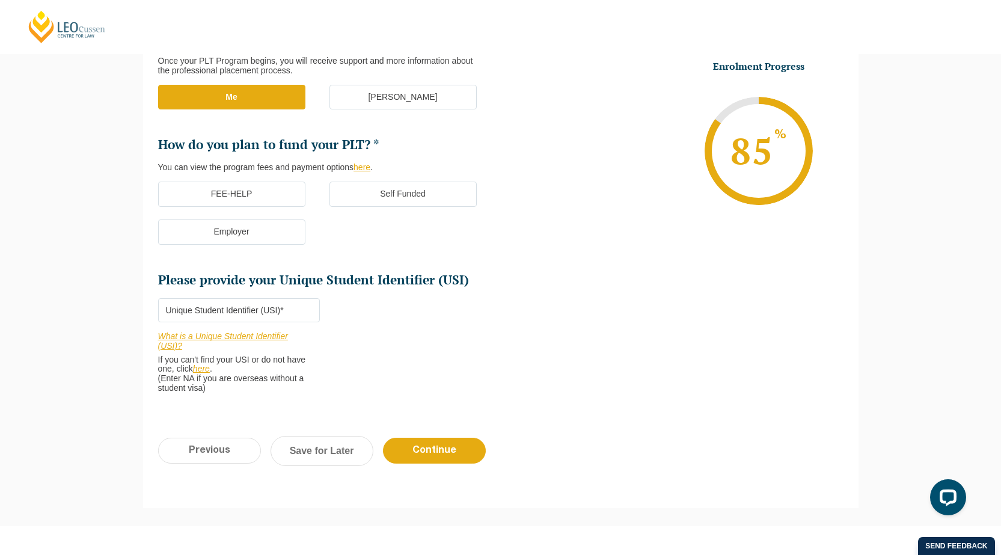
click at [237, 238] on label "Employer" at bounding box center [231, 231] width 147 height 25
click at [0, 0] on input "Employer" at bounding box center [0, 0] width 0 height 0
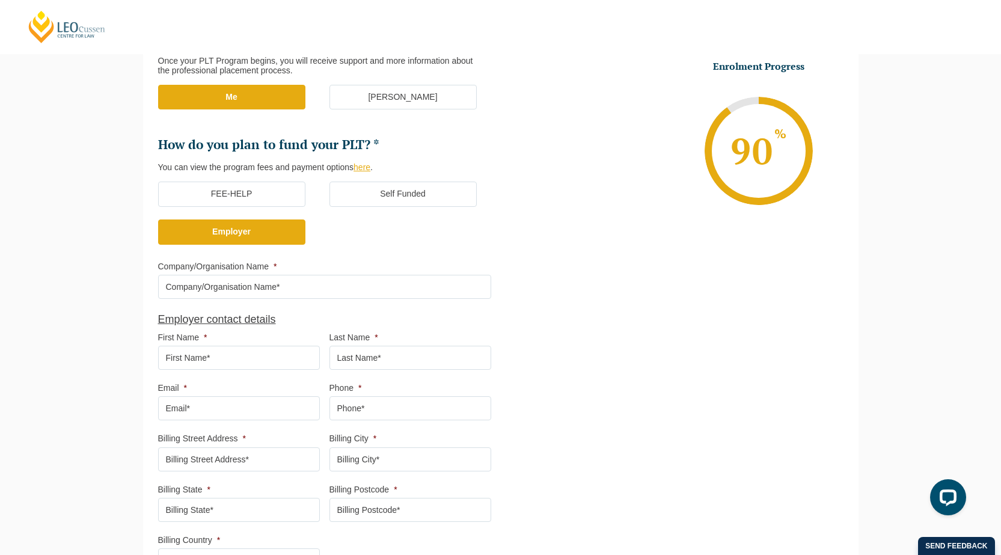
click at [281, 289] on input "Company/Organisation Name *" at bounding box center [324, 287] width 333 height 24
type input "WMM LAW"
type input "Debra"
type input "Bryan"
type input "debra.bryan@wmmlaw.com.au"
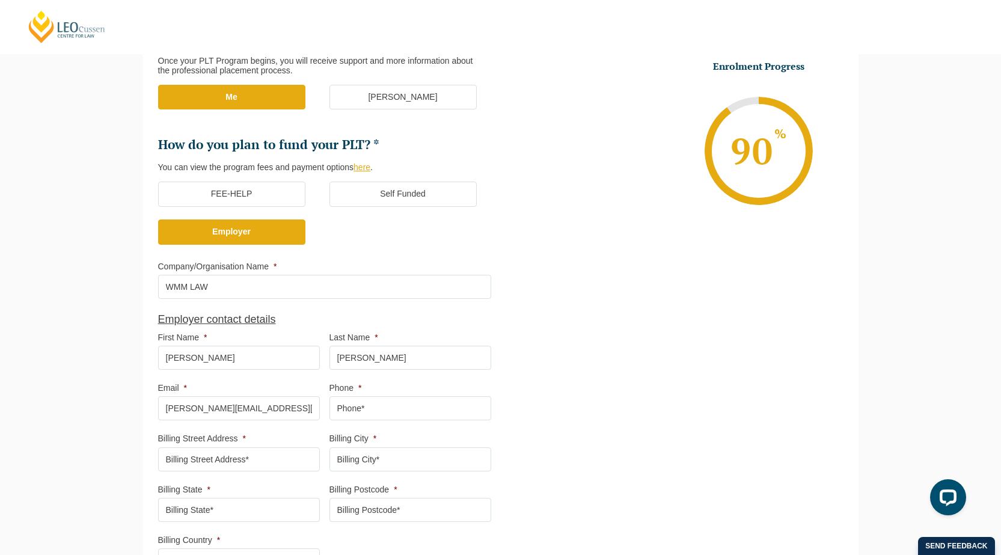
type input "0362238899"
type input "133 Macquarie Street"
type input "Hobart"
type input "Tas"
type input "7000"
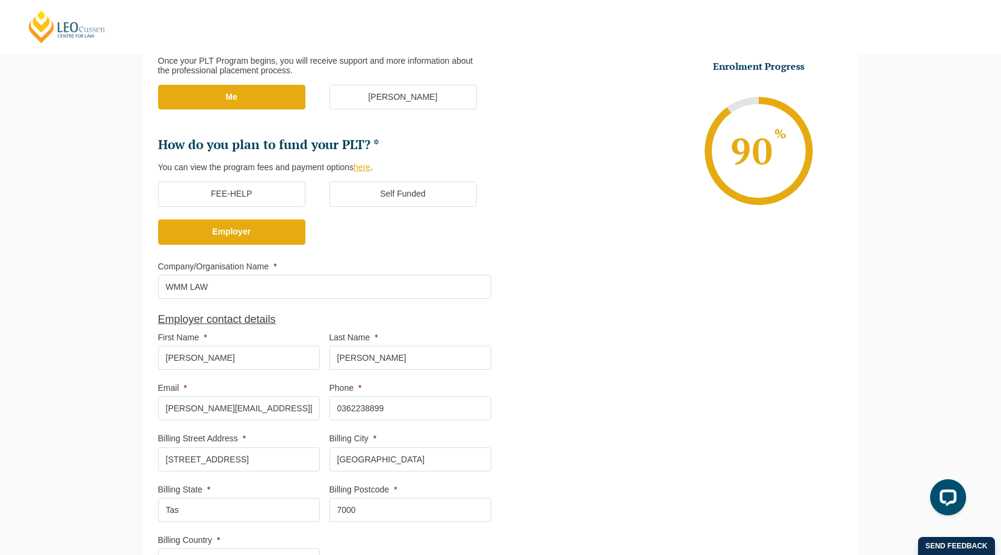
type input "Australia"
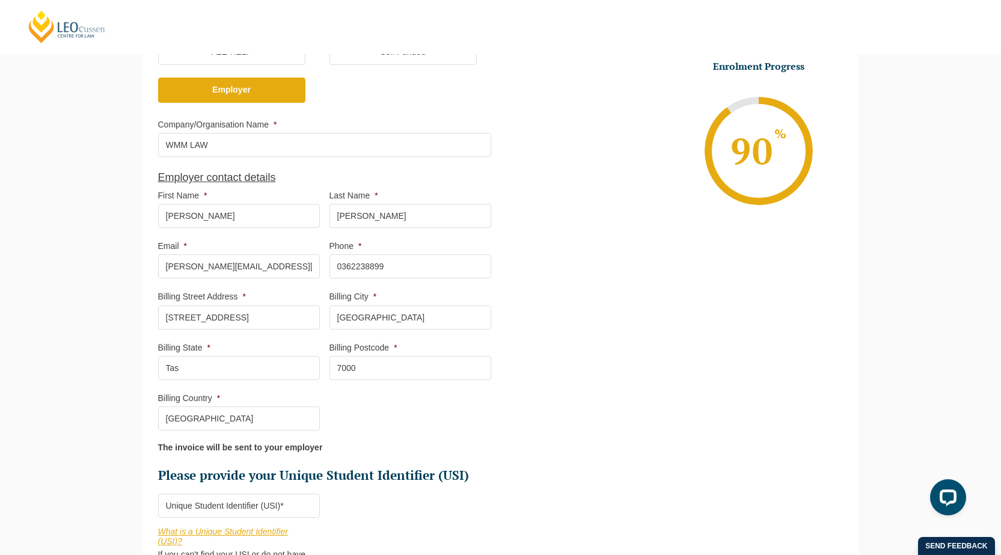
scroll to position [465, 0]
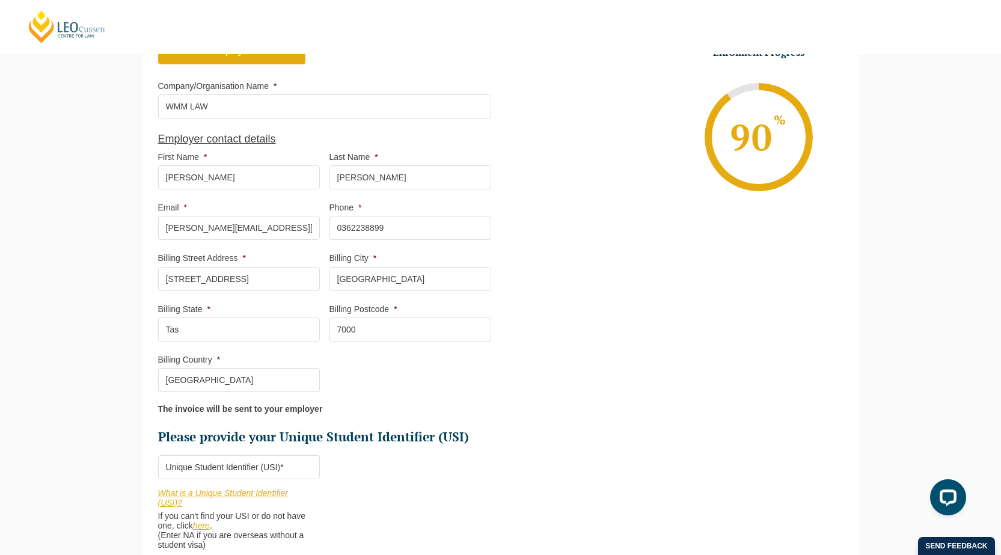
drag, startPoint x: 210, startPoint y: 176, endPoint x: 154, endPoint y: 176, distance: 56.5
click at [154, 176] on div "Who would you like to organise your Professional Placement? Leo Cussen can arra…" at bounding box center [500, 148] width 715 height 863
type input "Kate"
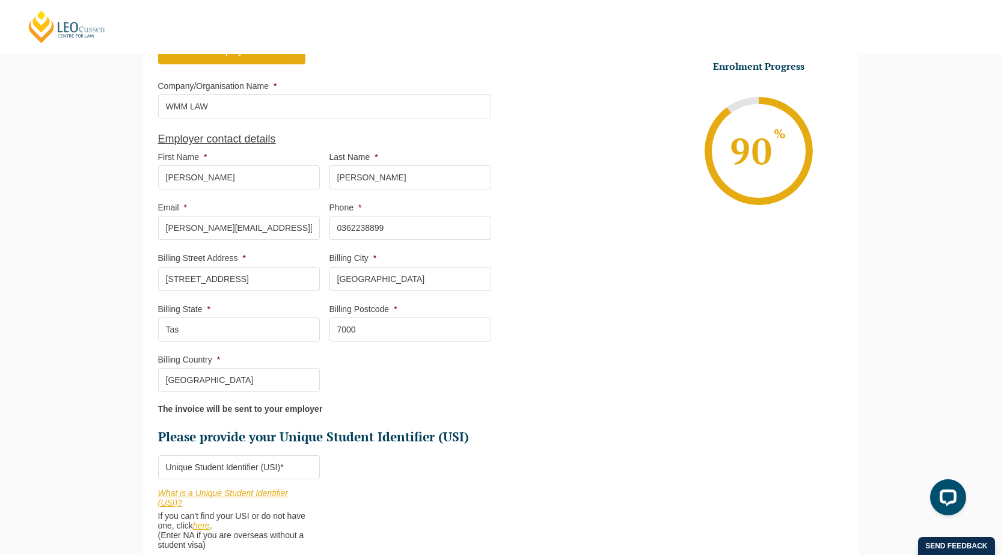
drag, startPoint x: 387, startPoint y: 183, endPoint x: 323, endPoint y: 168, distance: 64.8
click at [323, 168] on ul "Who would you like to organise your Professional Placement? Leo Cussen can arra…" at bounding box center [329, 106] width 343 height 678
type input "Moss"
drag, startPoint x: 210, startPoint y: 230, endPoint x: 150, endPoint y: 229, distance: 60.1
click at [150, 229] on div "Who would you like to organise your Professional Placement? Leo Cussen can arra…" at bounding box center [500, 148] width 715 height 863
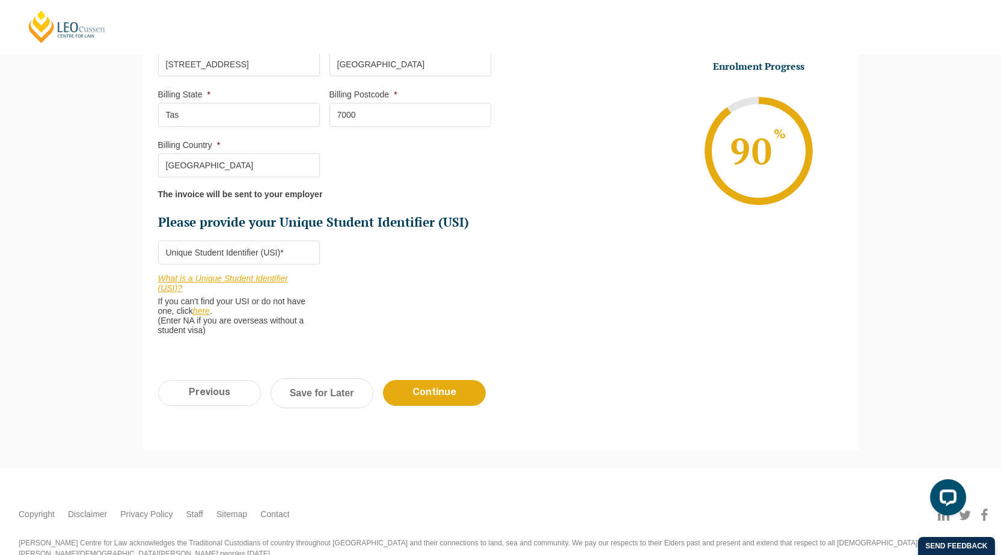
scroll to position [705, 0]
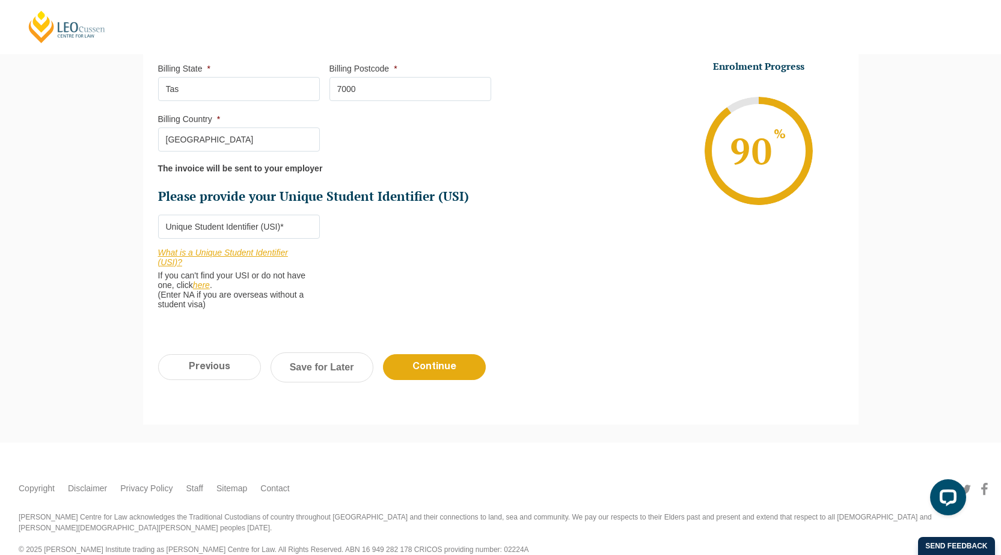
type input "kate.moss@wmmlaw.com.au"
click at [284, 227] on input "Please provide your Unique Student Identifier (USI) *" at bounding box center [239, 227] width 162 height 24
click at [202, 280] on link "here" at bounding box center [201, 285] width 17 height 10
click at [254, 230] on input "Please provide your Unique Student Identifier (USI) *" at bounding box center [239, 227] width 162 height 24
paste input "FDA4Z2W6DR"
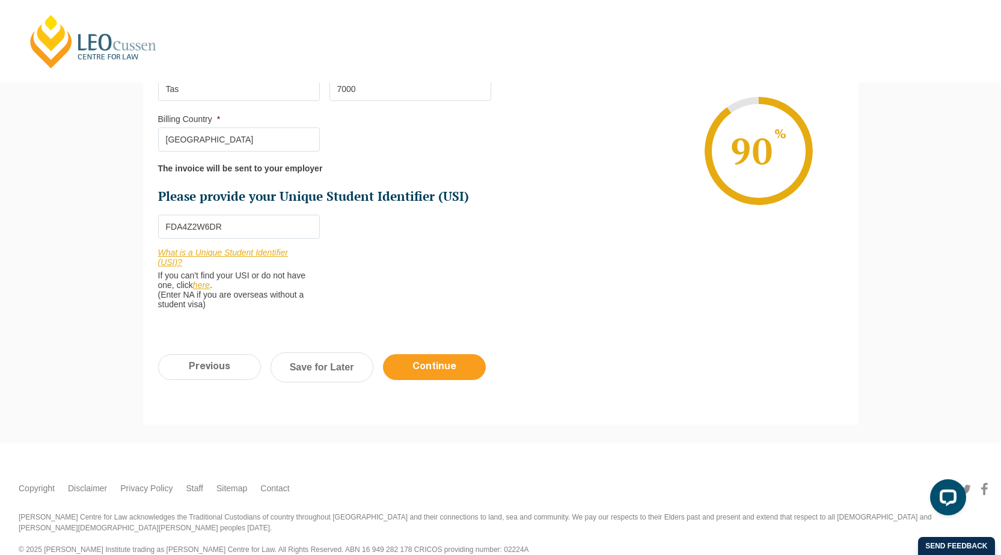
type input "FDA4Z2W6DR"
click at [452, 369] on input "Continue" at bounding box center [434, 367] width 103 height 26
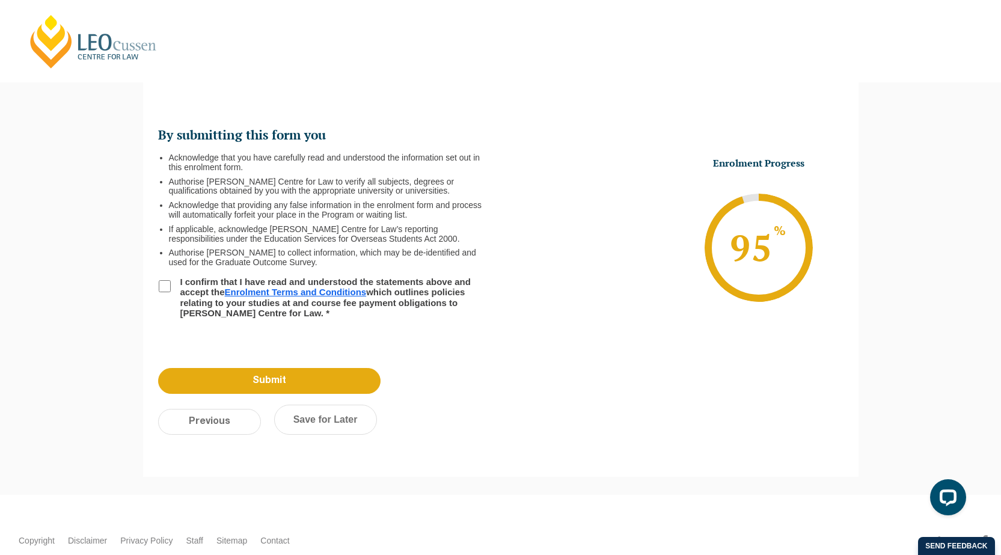
scroll to position [104, 0]
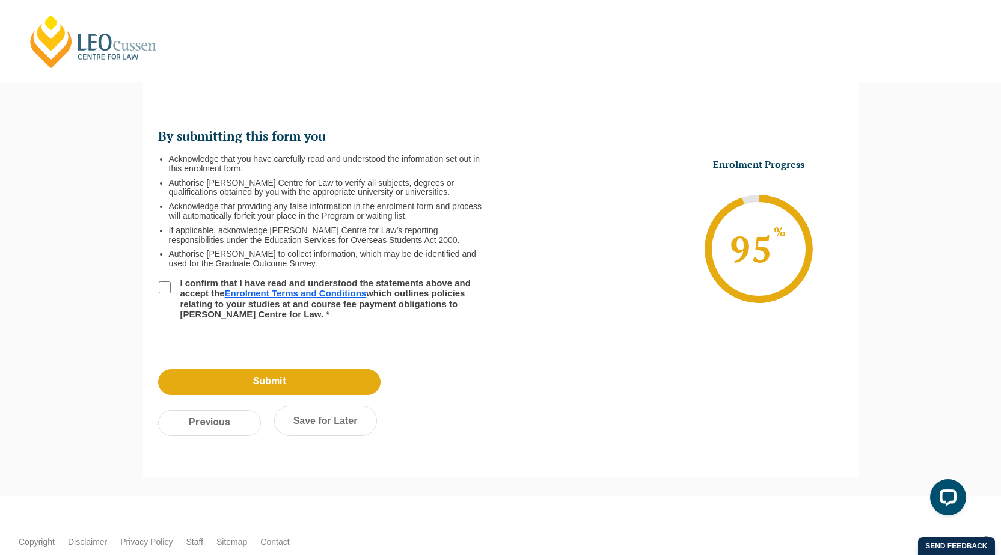
click at [168, 286] on input "I confirm that I have read and understood the statements above and accept the E…" at bounding box center [165, 287] width 12 height 12
checkbox input "true"
click at [276, 382] on input "Submit" at bounding box center [269, 382] width 222 height 26
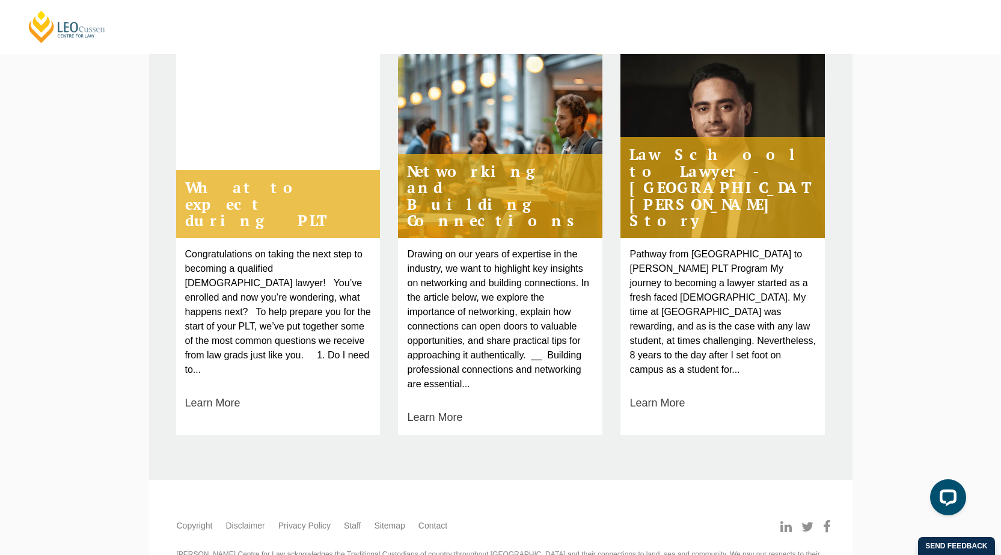
scroll to position [481, 0]
